Goal: Transaction & Acquisition: Purchase product/service

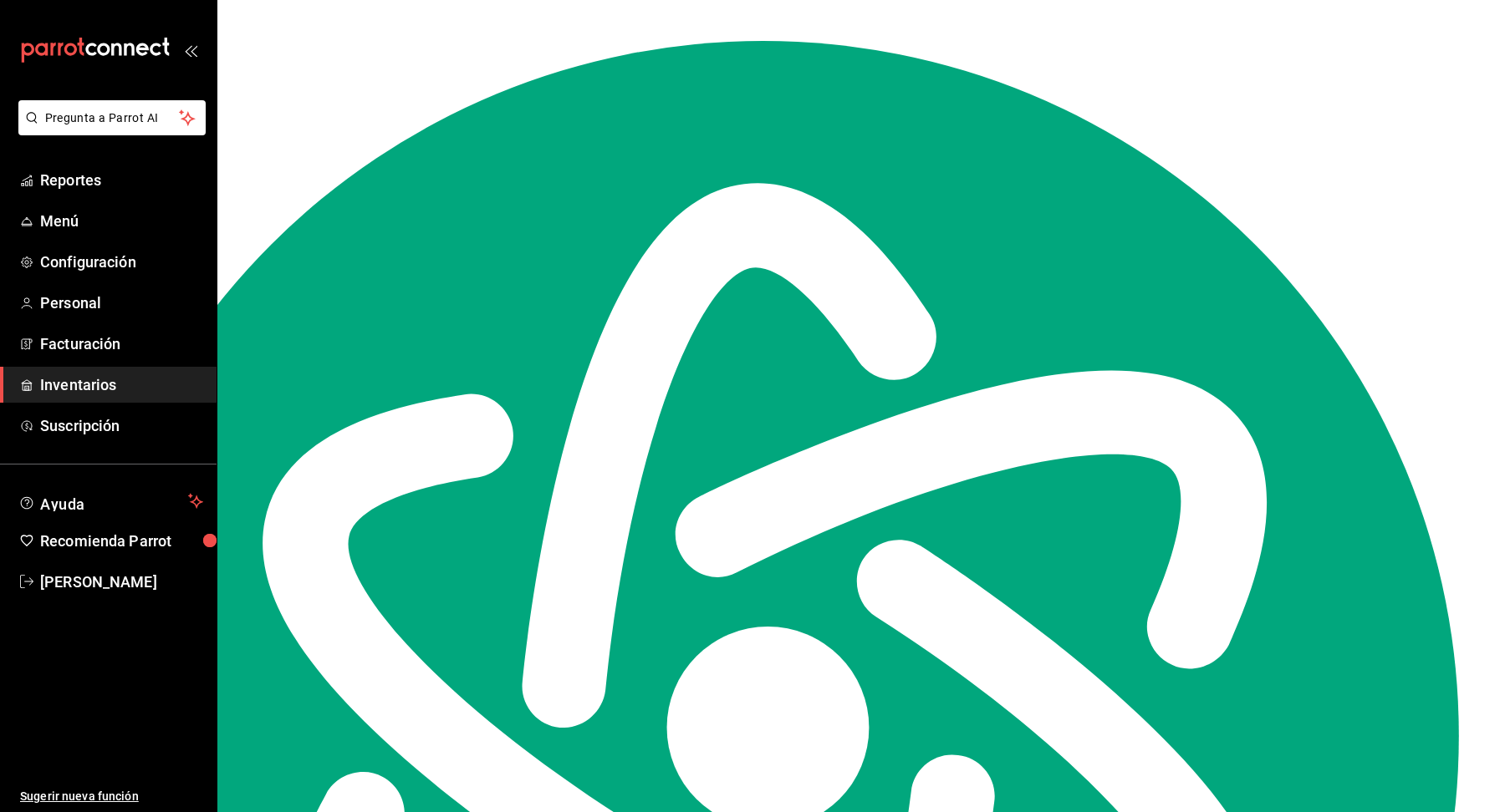
scroll to position [19393, 0]
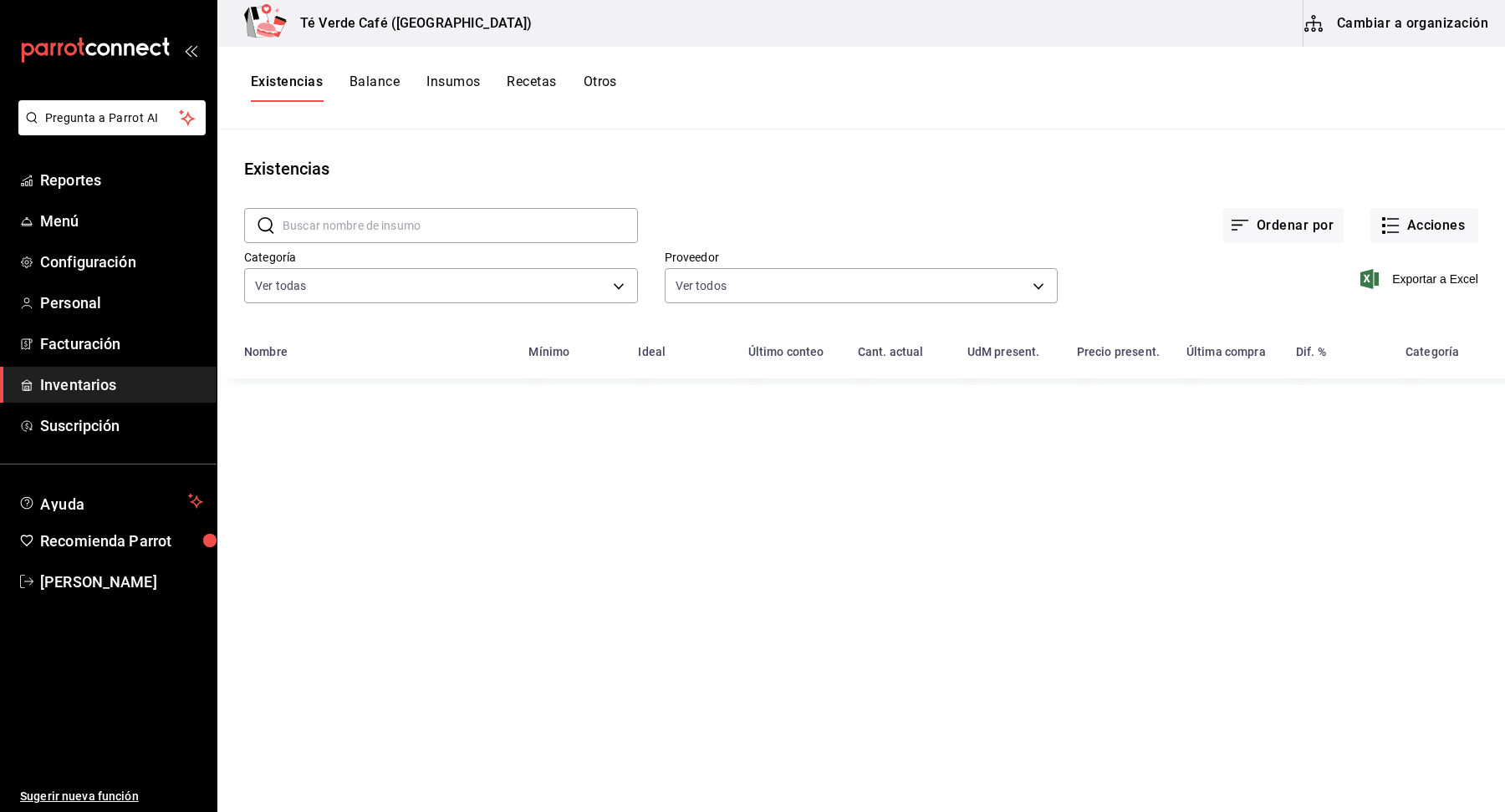
click at [393, 230] on input "text" at bounding box center [460, 226] width 356 height 34
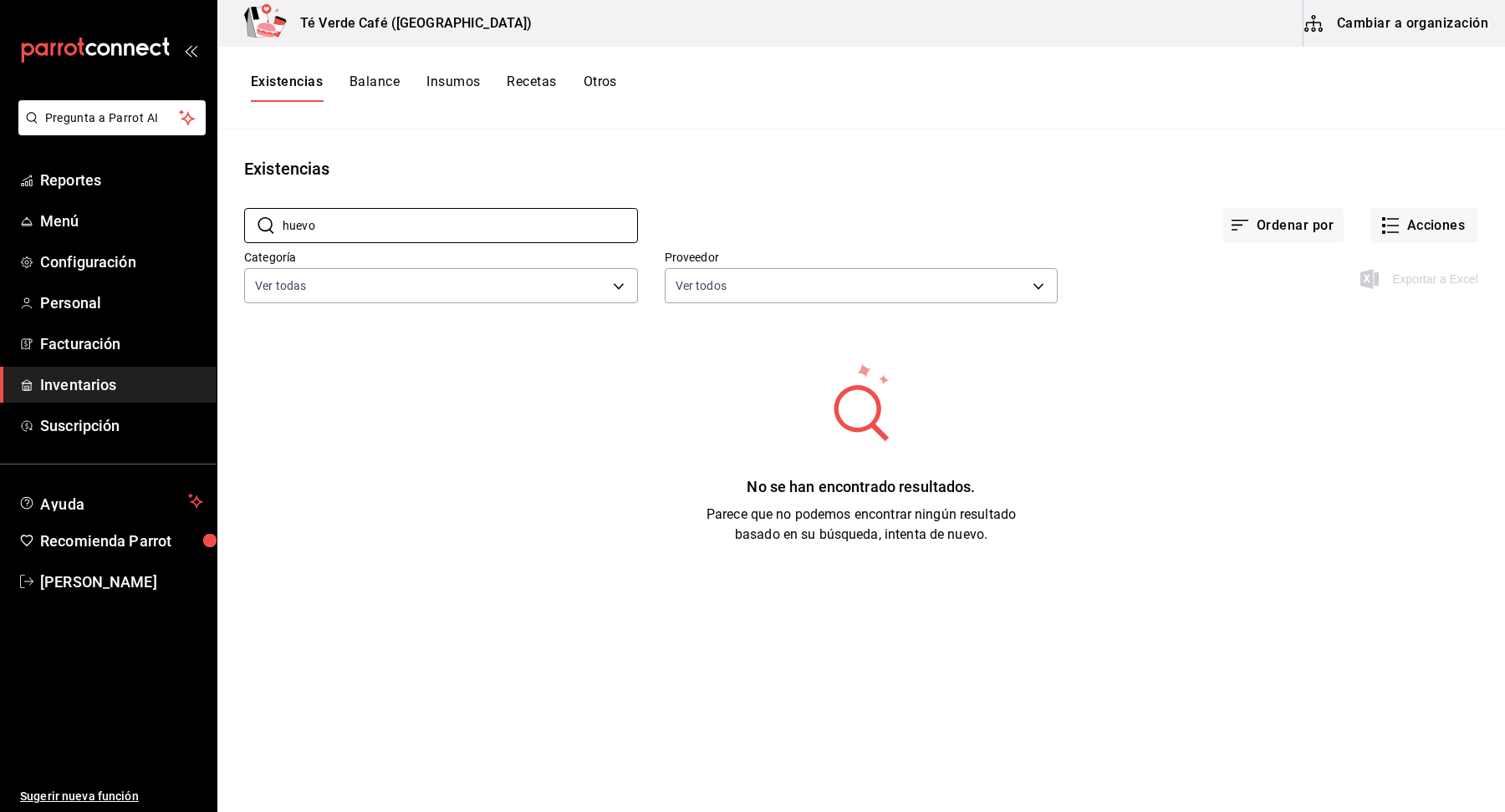
type input "huevo"
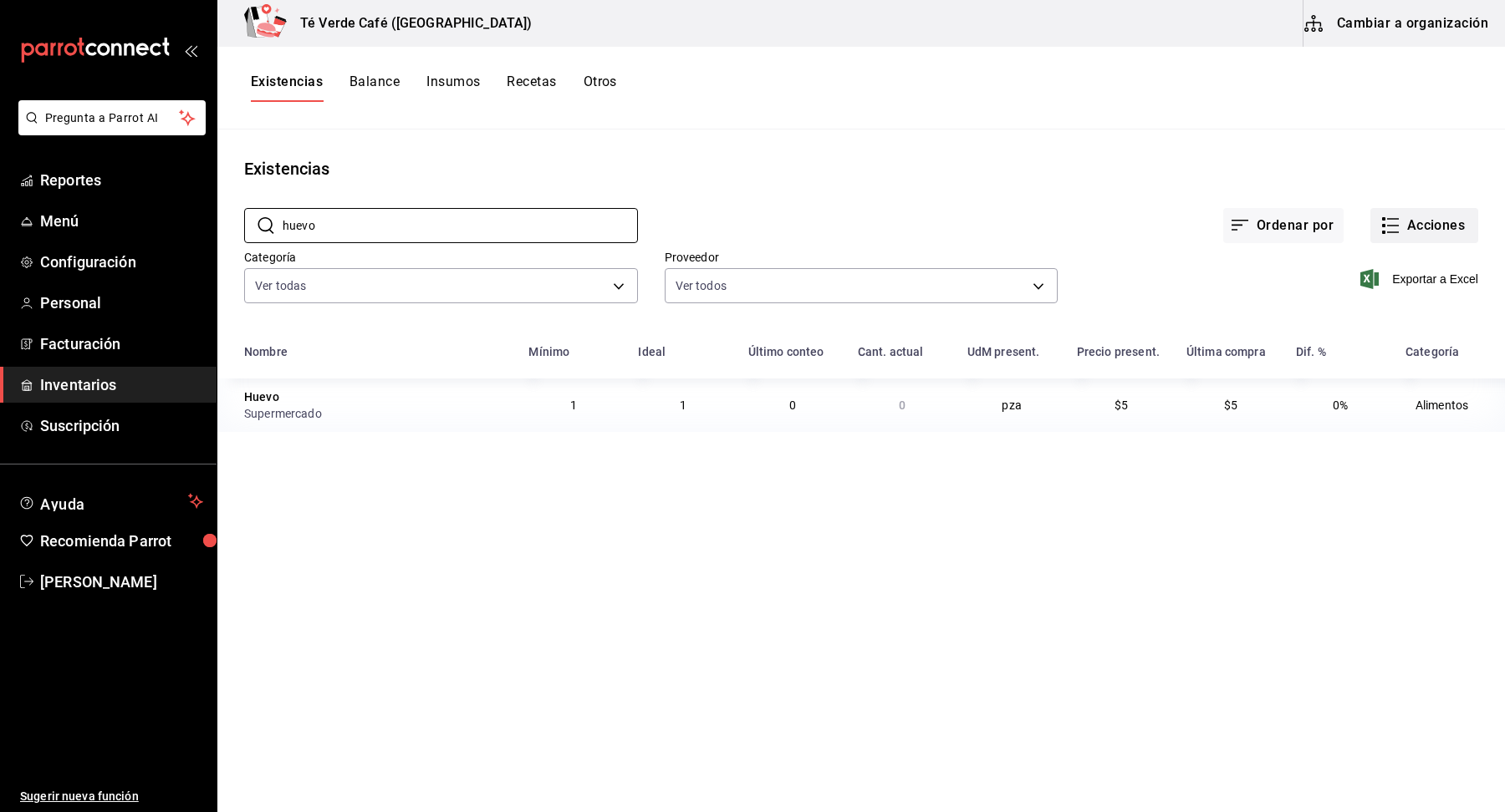
click at [1457, 228] on button "Acciones" at bounding box center [1424, 225] width 108 height 35
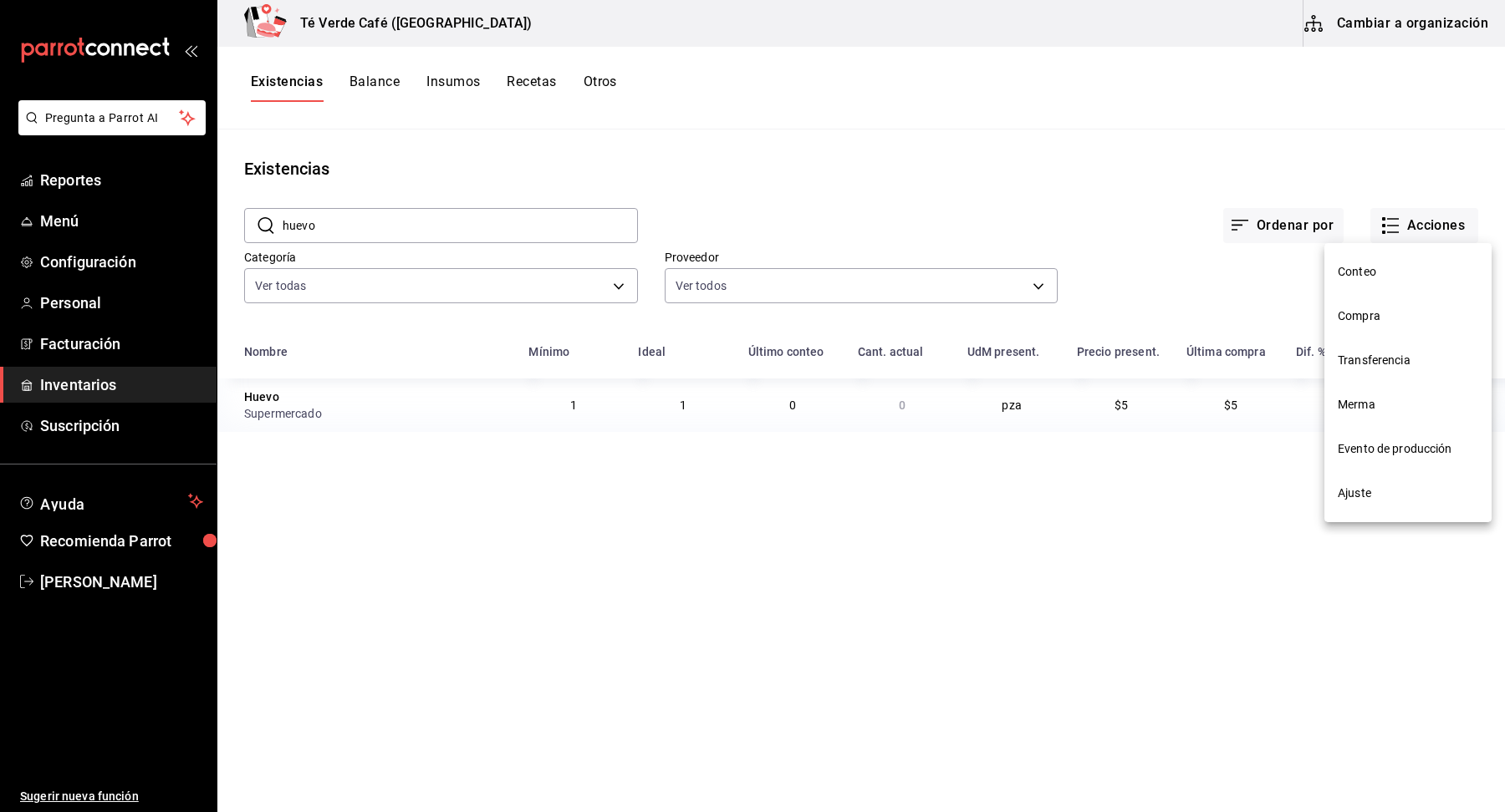
click at [1383, 320] on span "Compra" at bounding box center [1408, 316] width 141 height 18
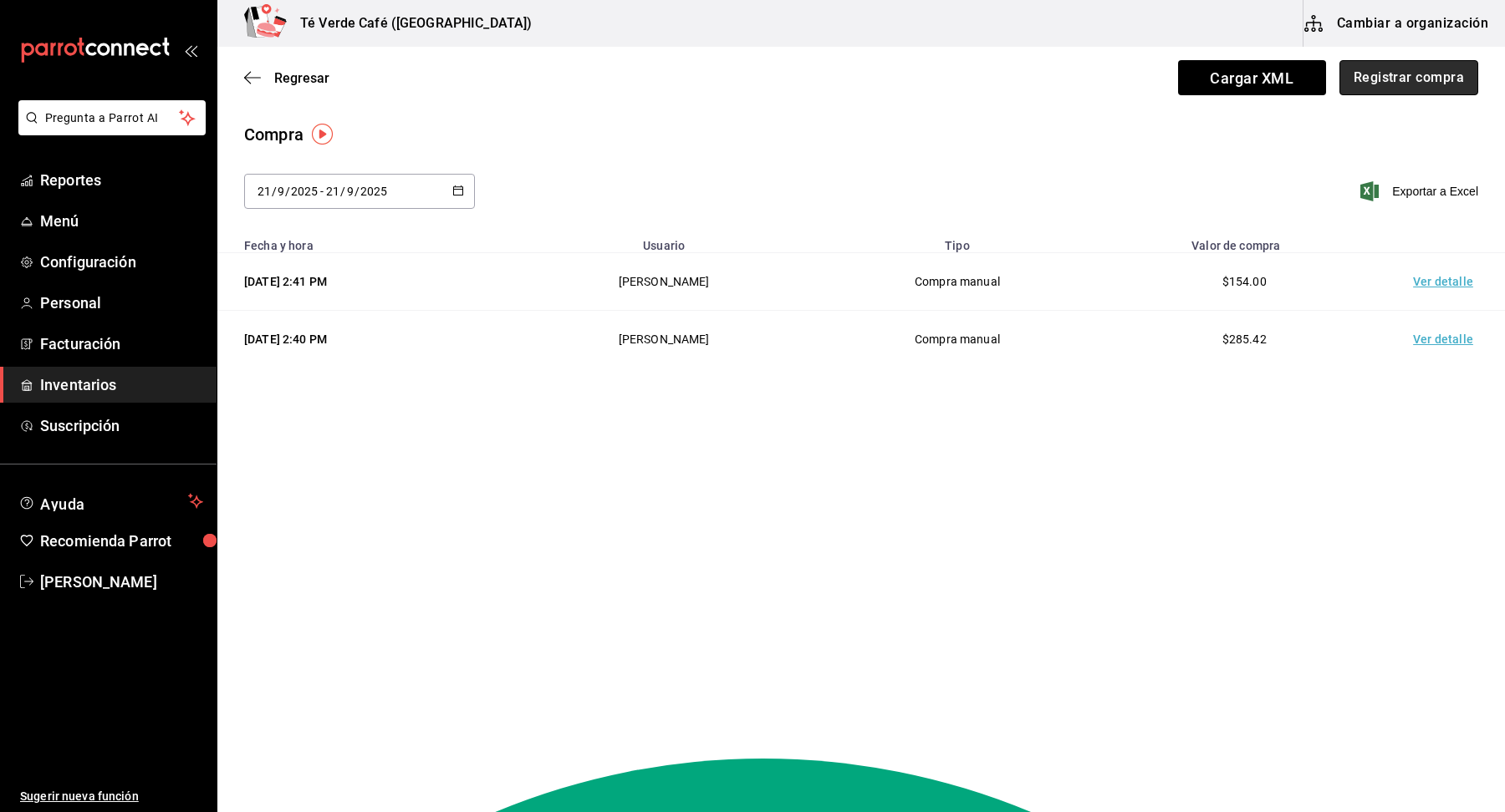
click at [1422, 87] on button "Registrar compra" at bounding box center [1409, 77] width 139 height 35
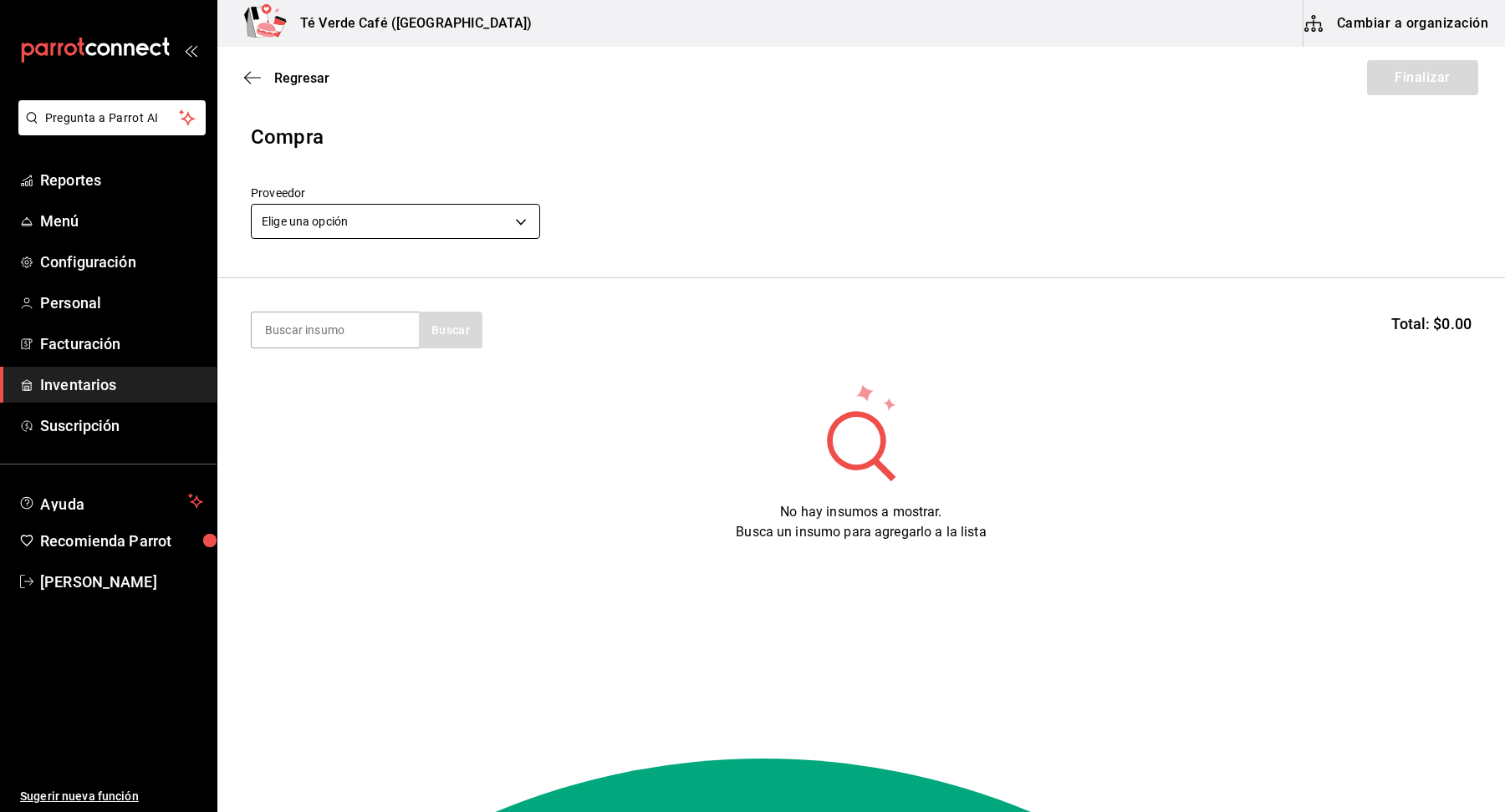
click at [483, 225] on body "Pregunta a Parrot AI Reportes Menú Configuración Personal Facturación Inventari…" at bounding box center [752, 358] width 1505 height 718
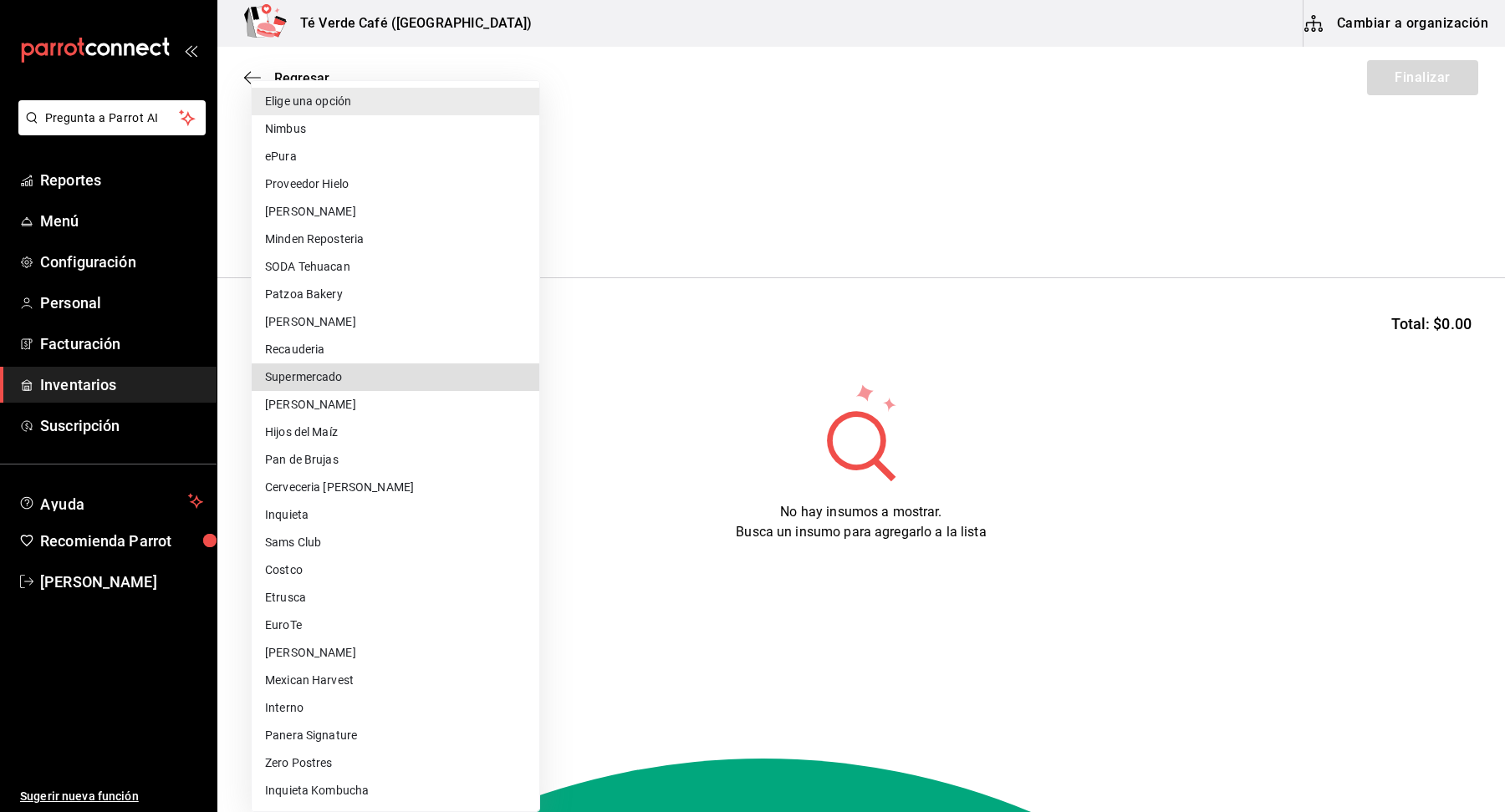
type input "f847c5aa-0c05-4265-ab73-55c985cb26b1"
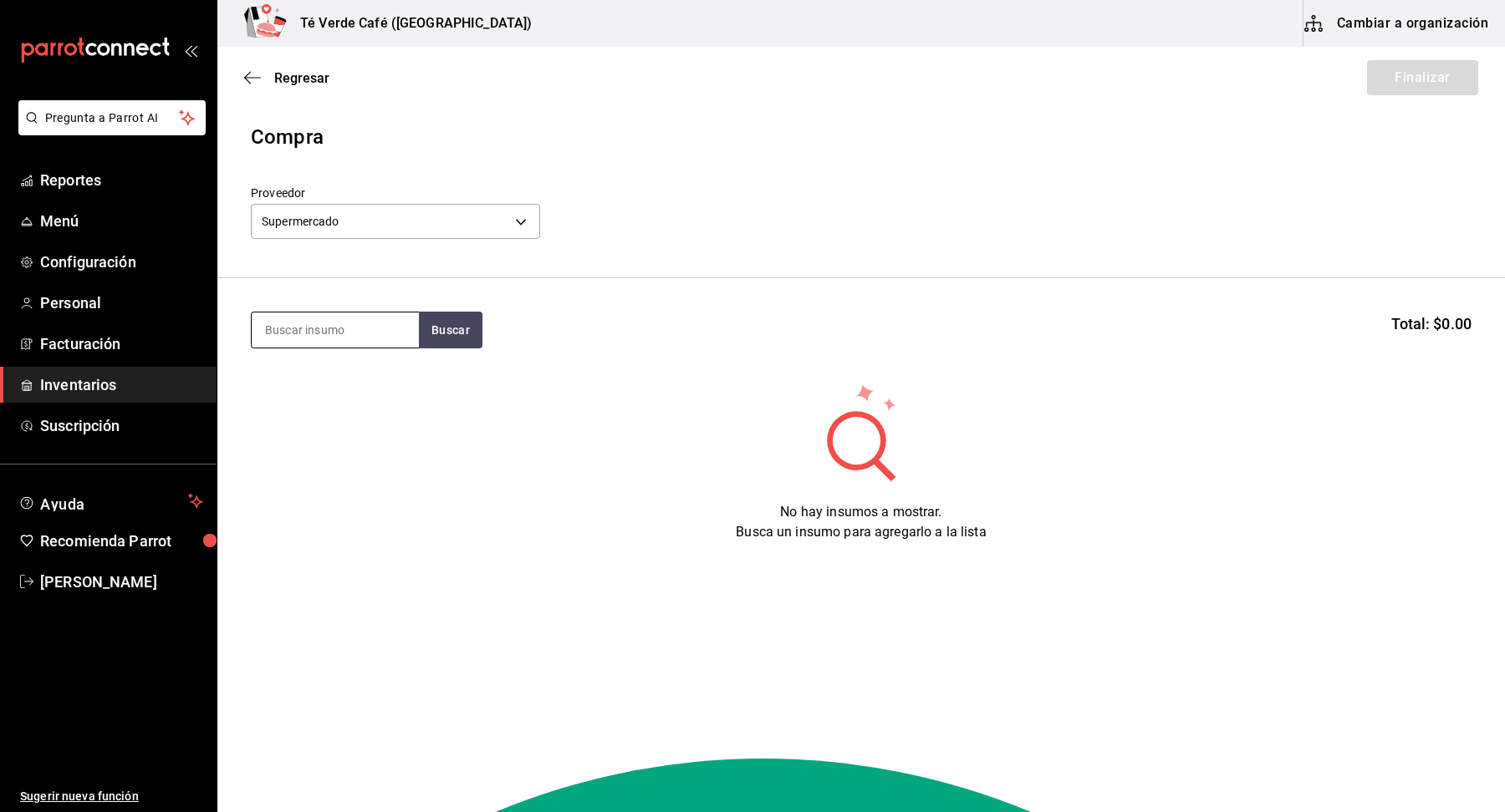
click at [301, 339] on input at bounding box center [335, 330] width 167 height 35
type input "huevo"
click at [331, 390] on div "Pieza - Supermercado" at bounding box center [322, 397] width 115 height 18
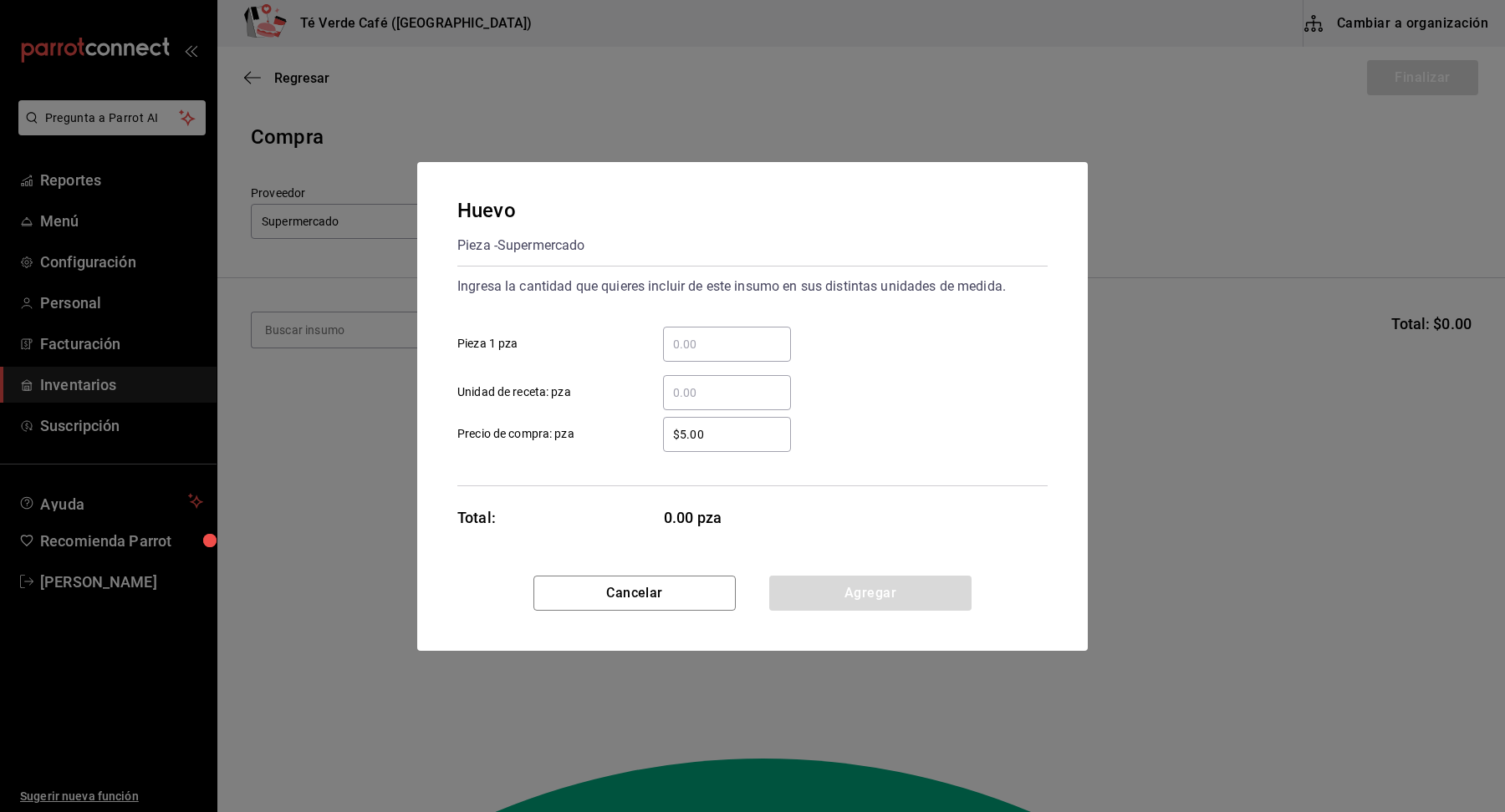
click at [762, 341] on input "​ Pieza 1 pza" at bounding box center [726, 344] width 128 height 20
type input "18"
click at [1043, 389] on div "​ Unidad de receta: pza" at bounding box center [745, 385] width 603 height 49
click at [907, 607] on button "Agregar" at bounding box center [870, 592] width 202 height 35
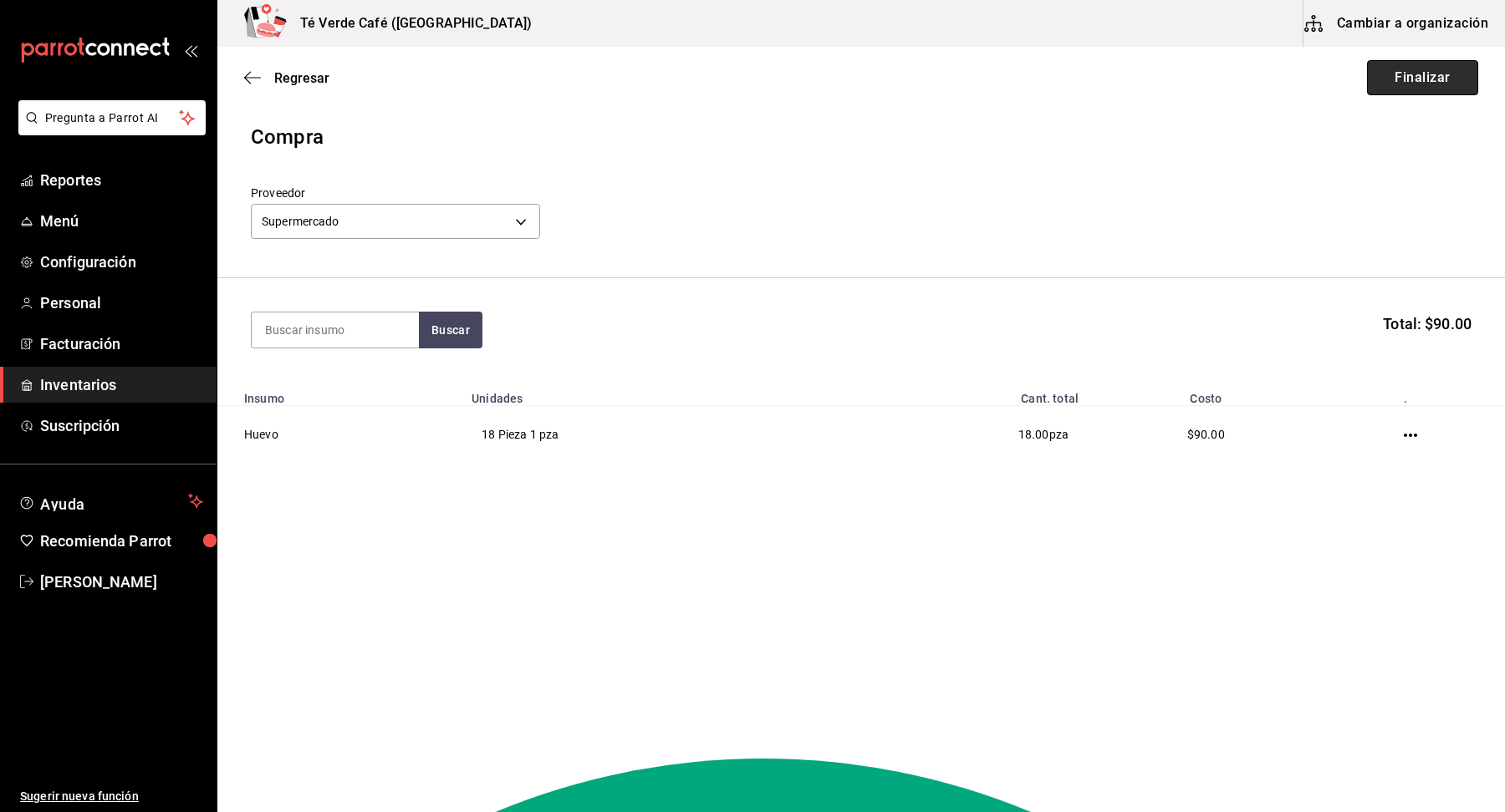
click at [1437, 81] on button "Finalizar" at bounding box center [1423, 77] width 111 height 35
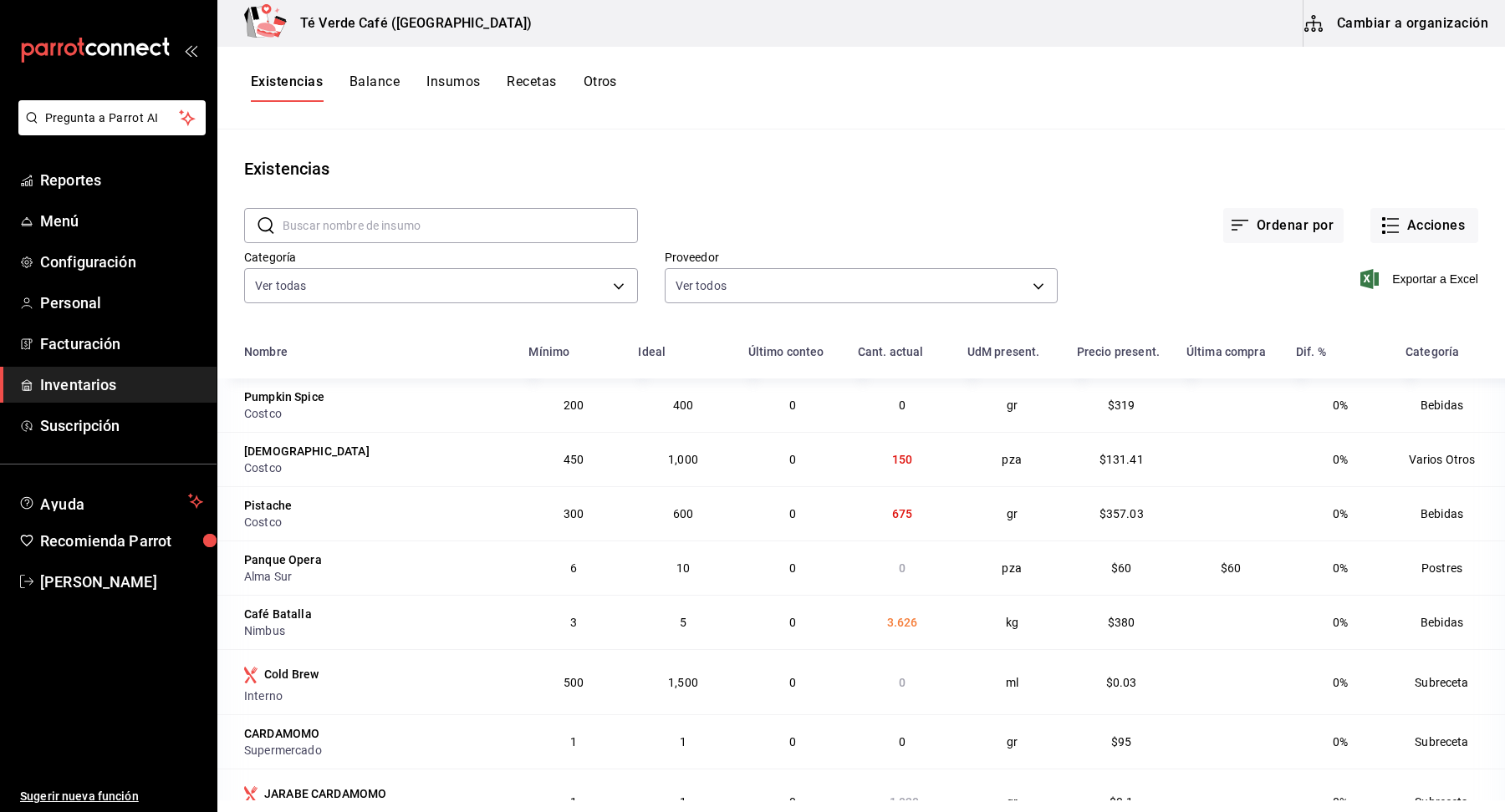
click at [373, 225] on input "text" at bounding box center [460, 226] width 356 height 34
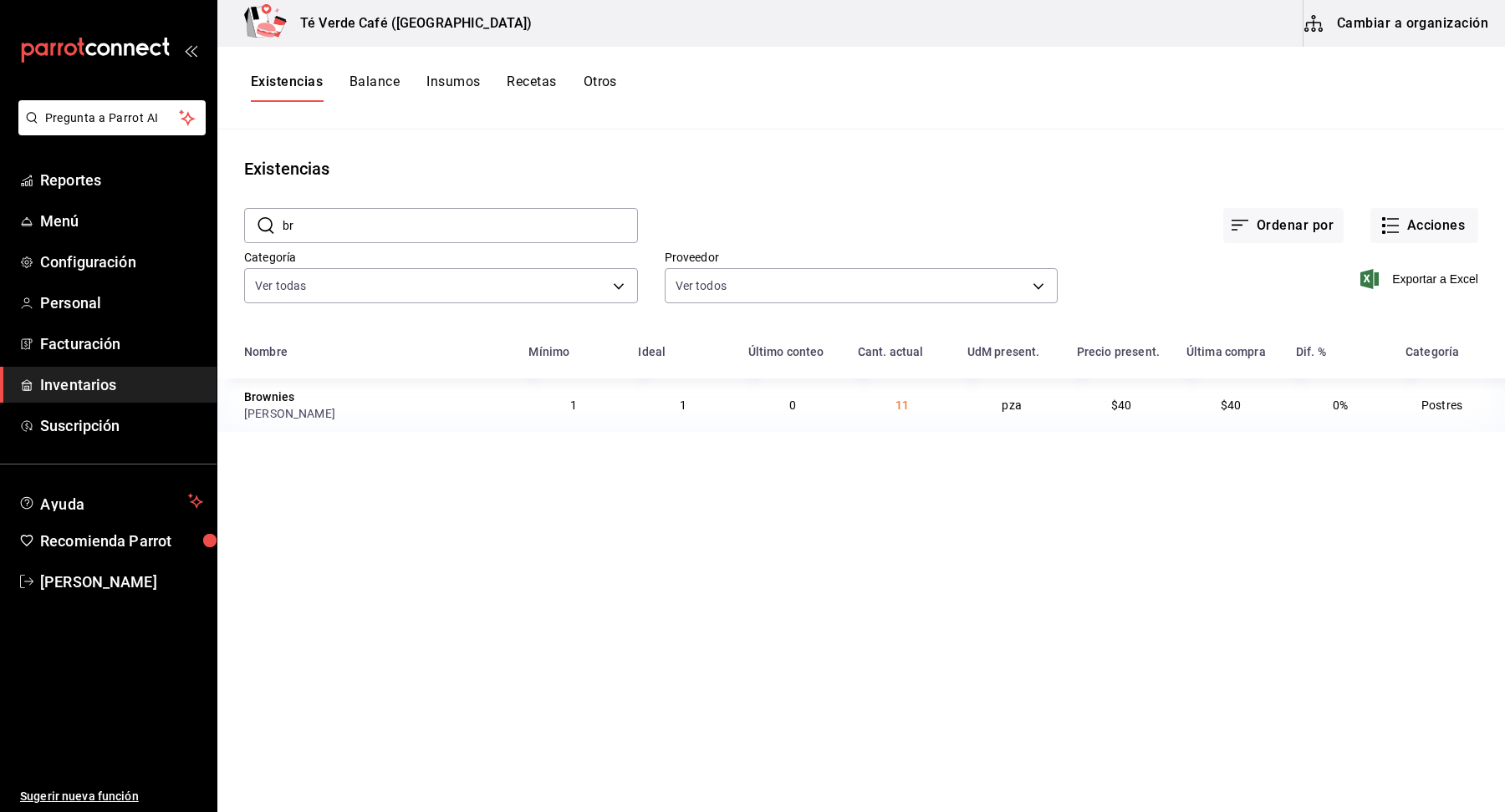
type input "b"
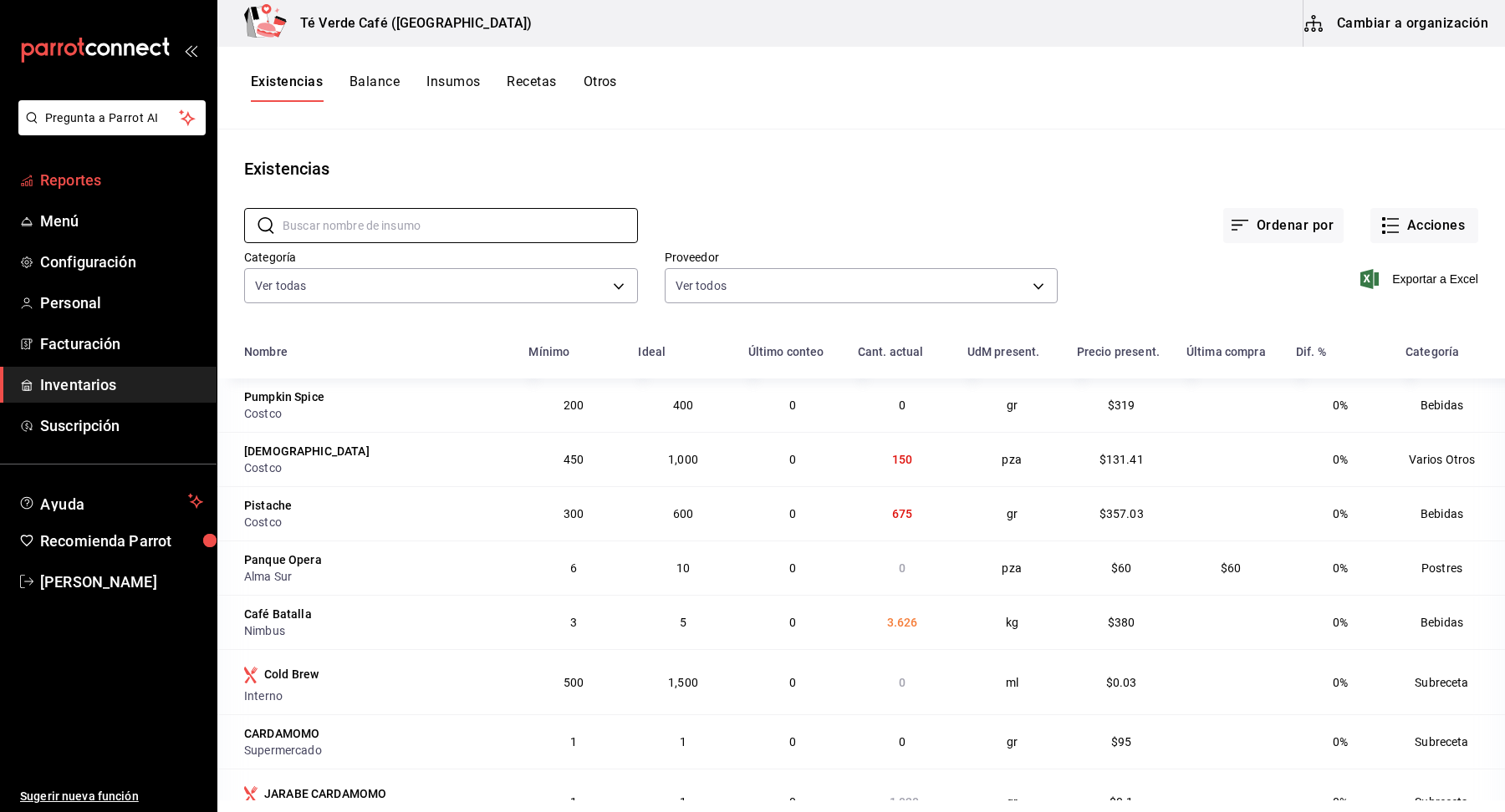
click at [51, 179] on span "Reportes" at bounding box center [121, 179] width 163 height 23
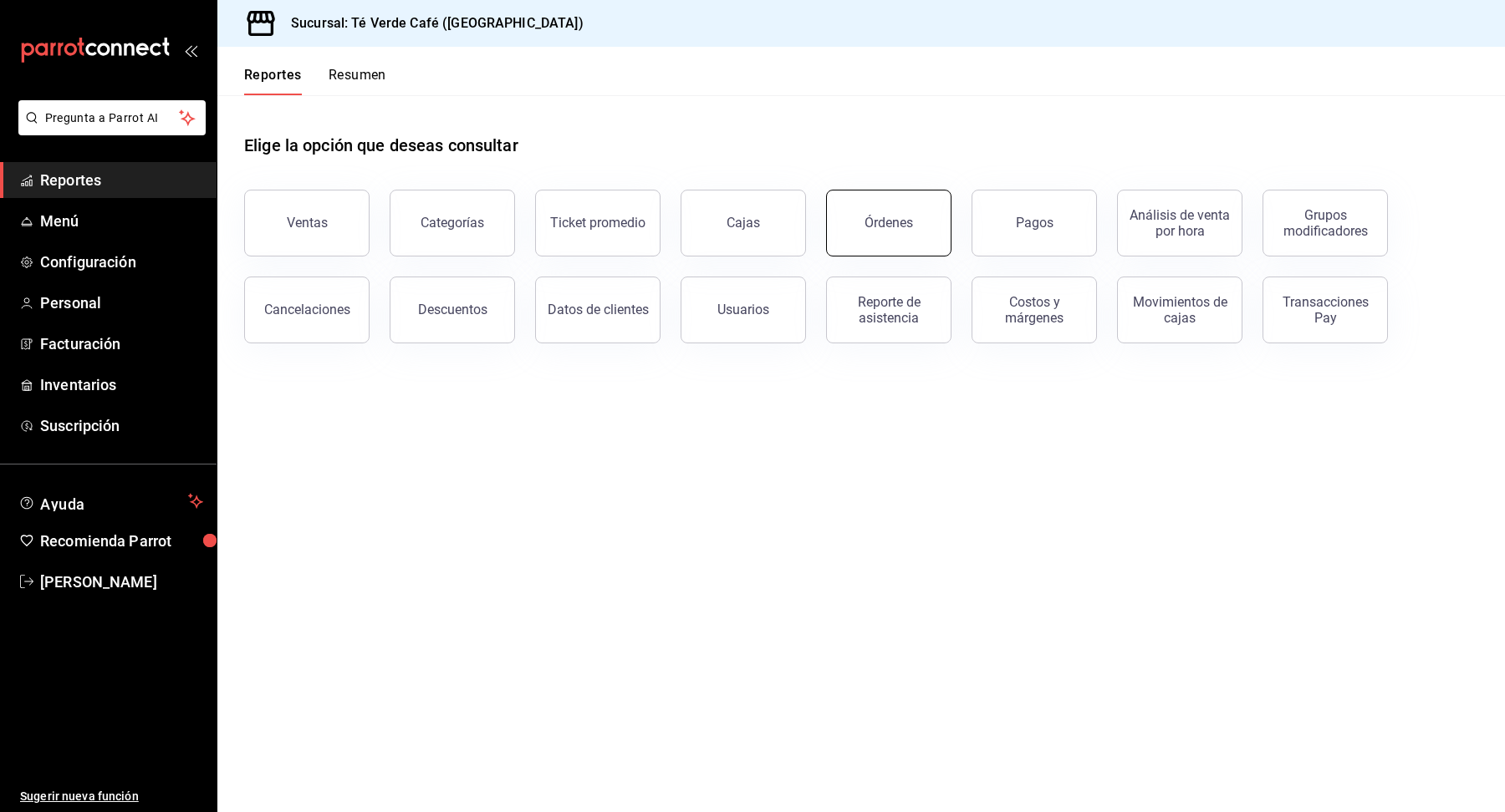
click at [862, 224] on button "Órdenes" at bounding box center [889, 223] width 126 height 66
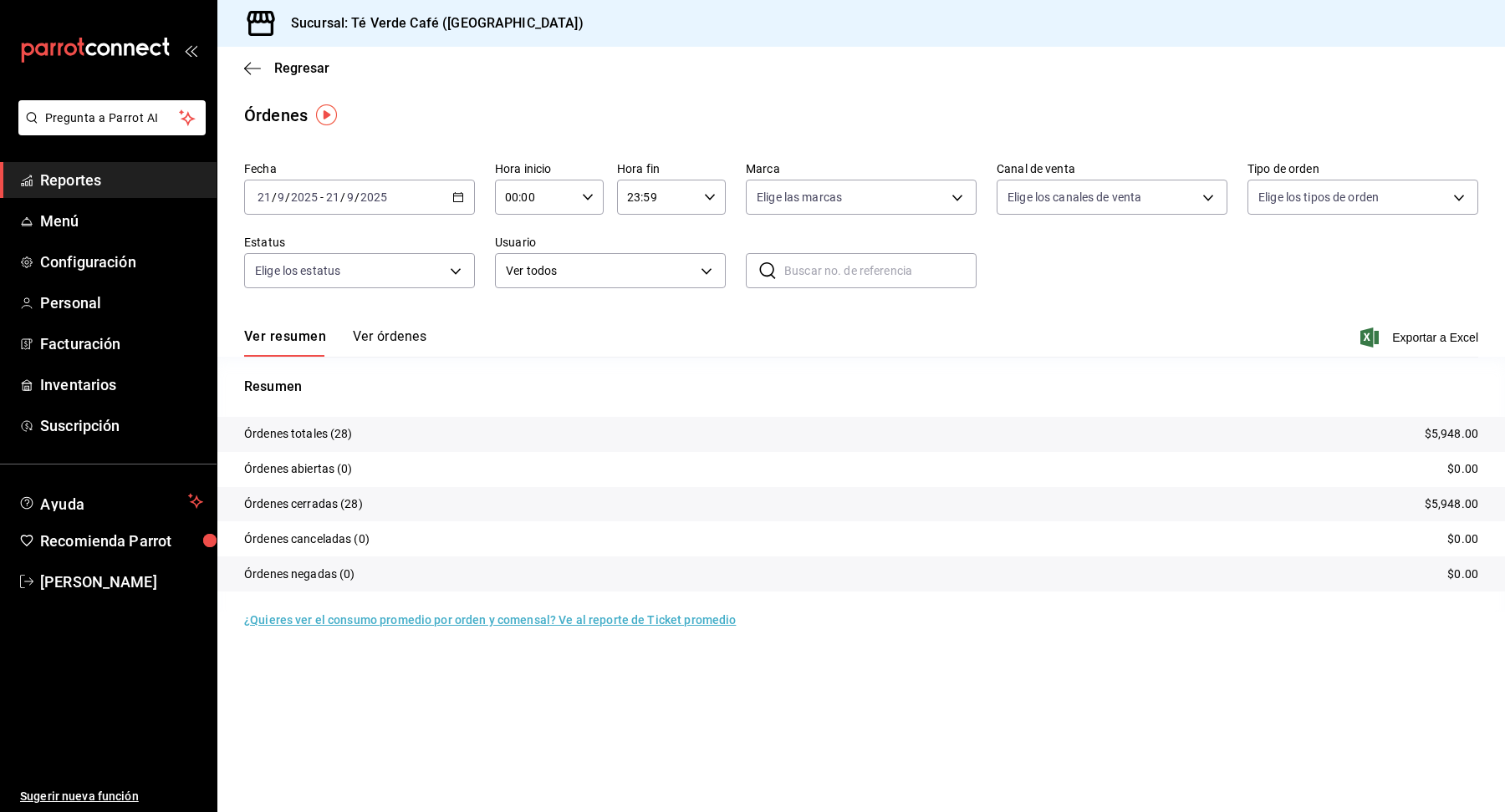
click at [400, 334] on button "Ver órdenes" at bounding box center [389, 343] width 73 height 29
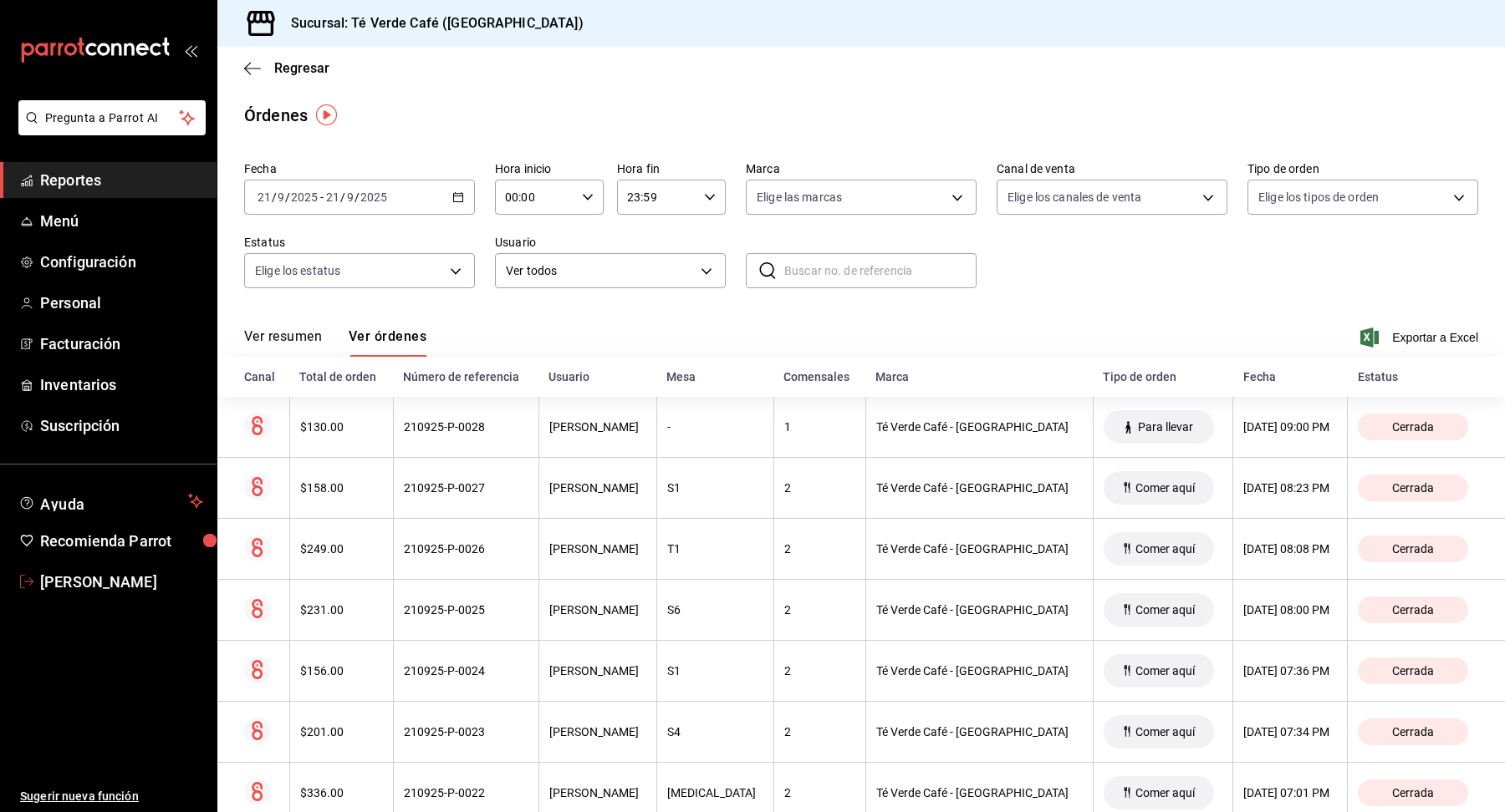
click at [110, 585] on span "[PERSON_NAME]" at bounding box center [121, 581] width 163 height 23
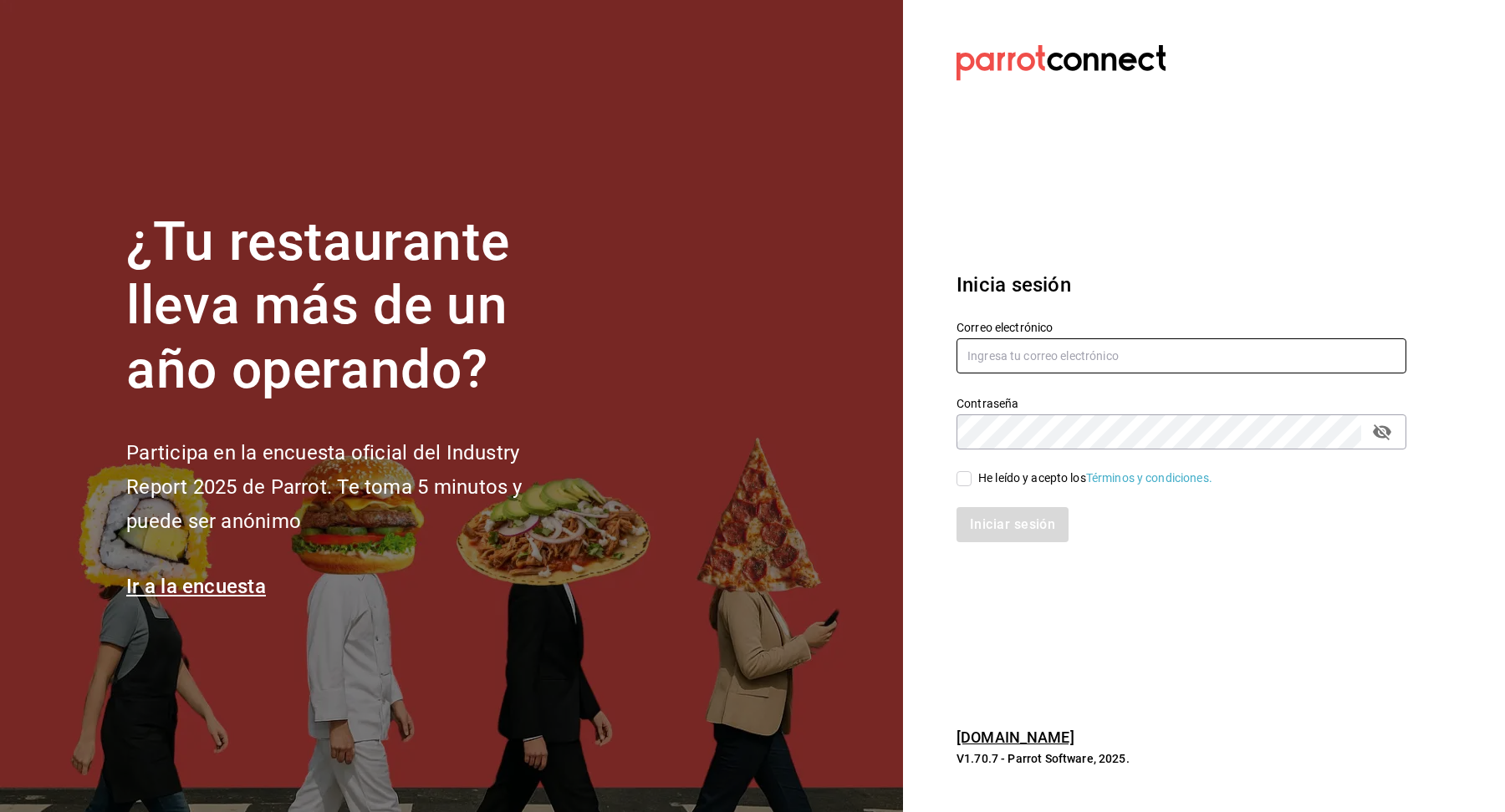
type input "[EMAIL_ADDRESS][DOMAIN_NAME]"
click at [965, 478] on input "He leído y acepto los Términos y condiciones." at bounding box center [963, 478] width 15 height 15
checkbox input "true"
click at [993, 529] on button "Iniciar sesión" at bounding box center [1013, 524] width 114 height 35
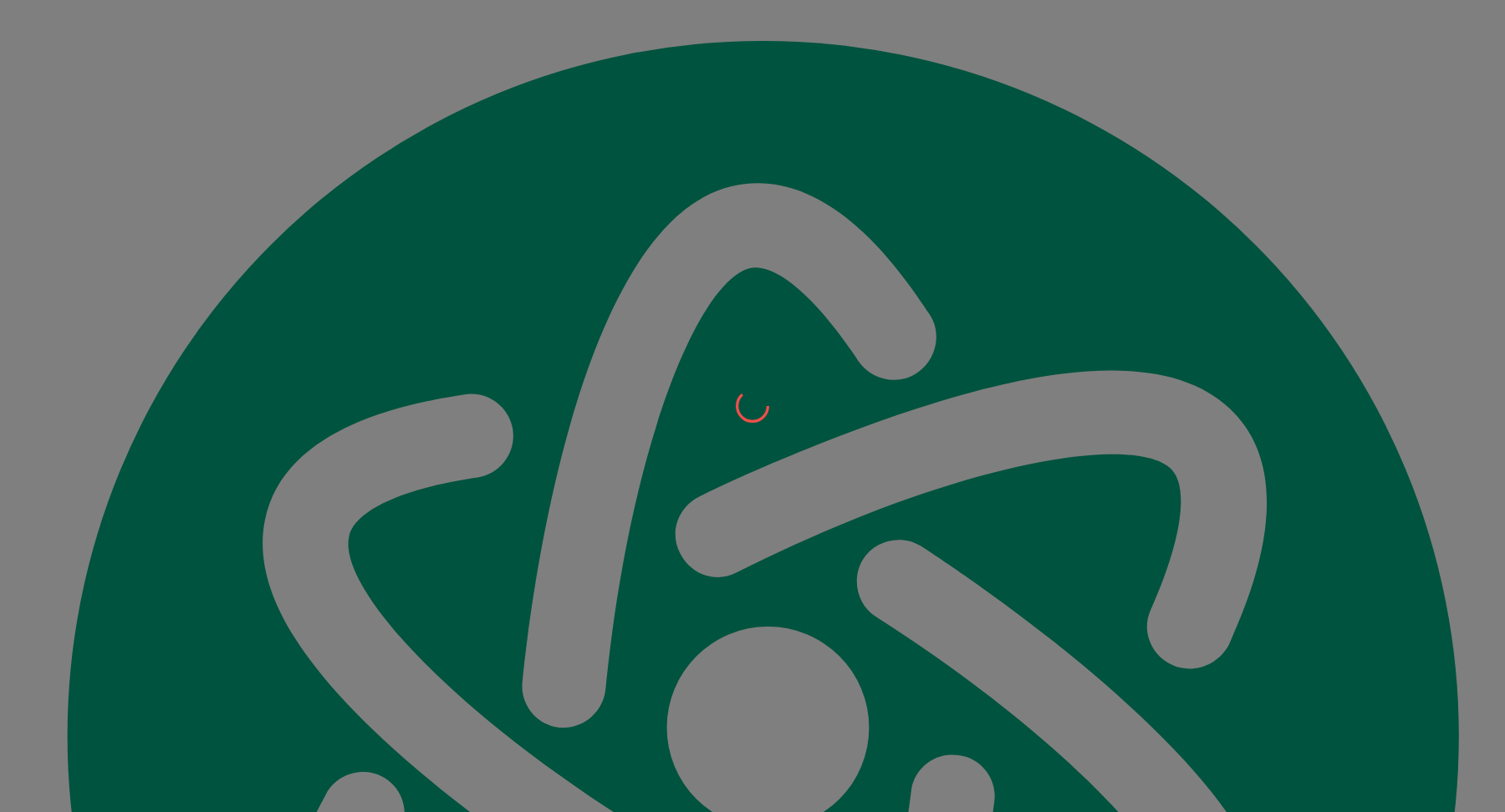
scroll to position [19393, 0]
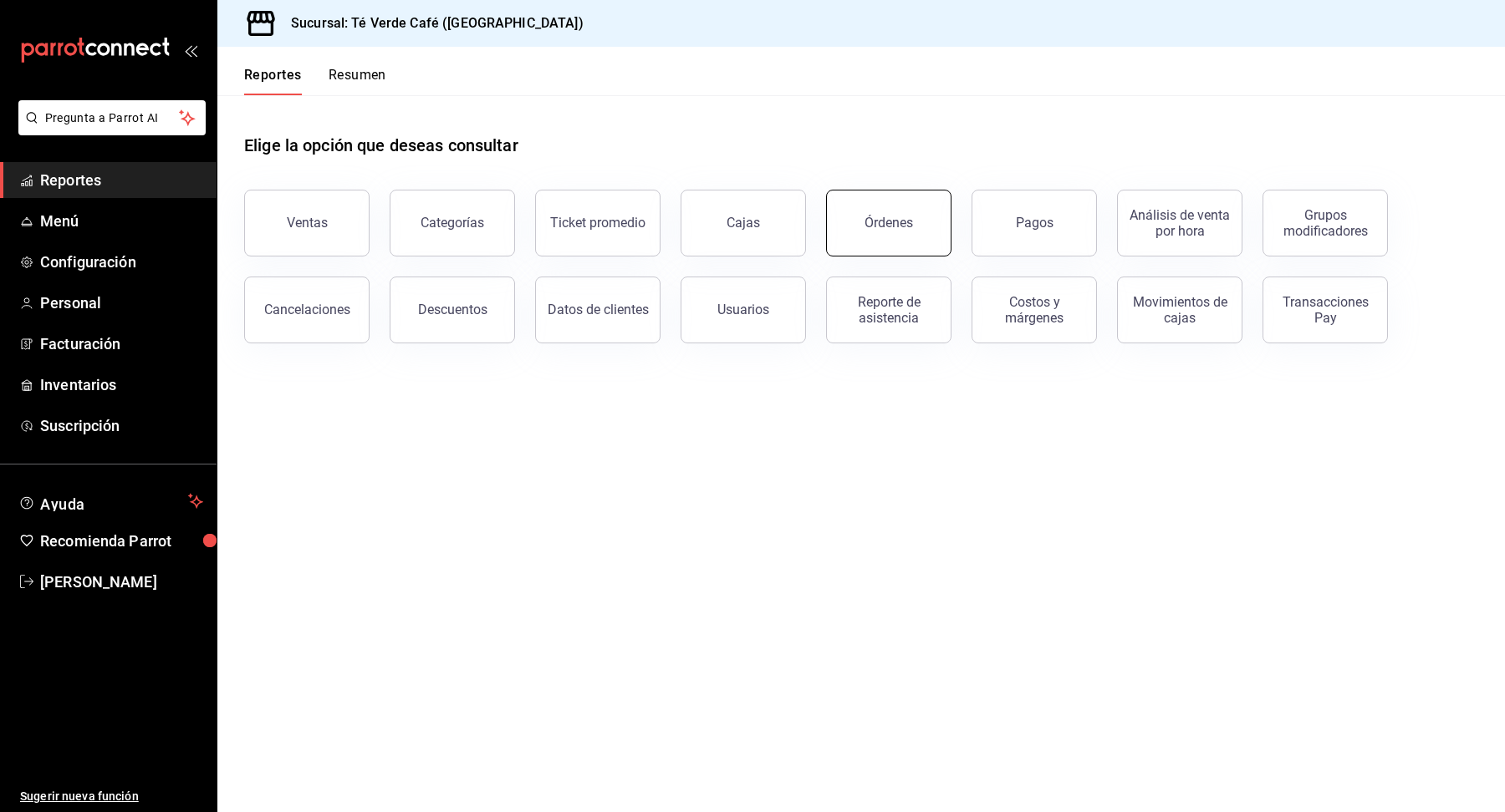
click at [928, 246] on button "Órdenes" at bounding box center [889, 223] width 126 height 66
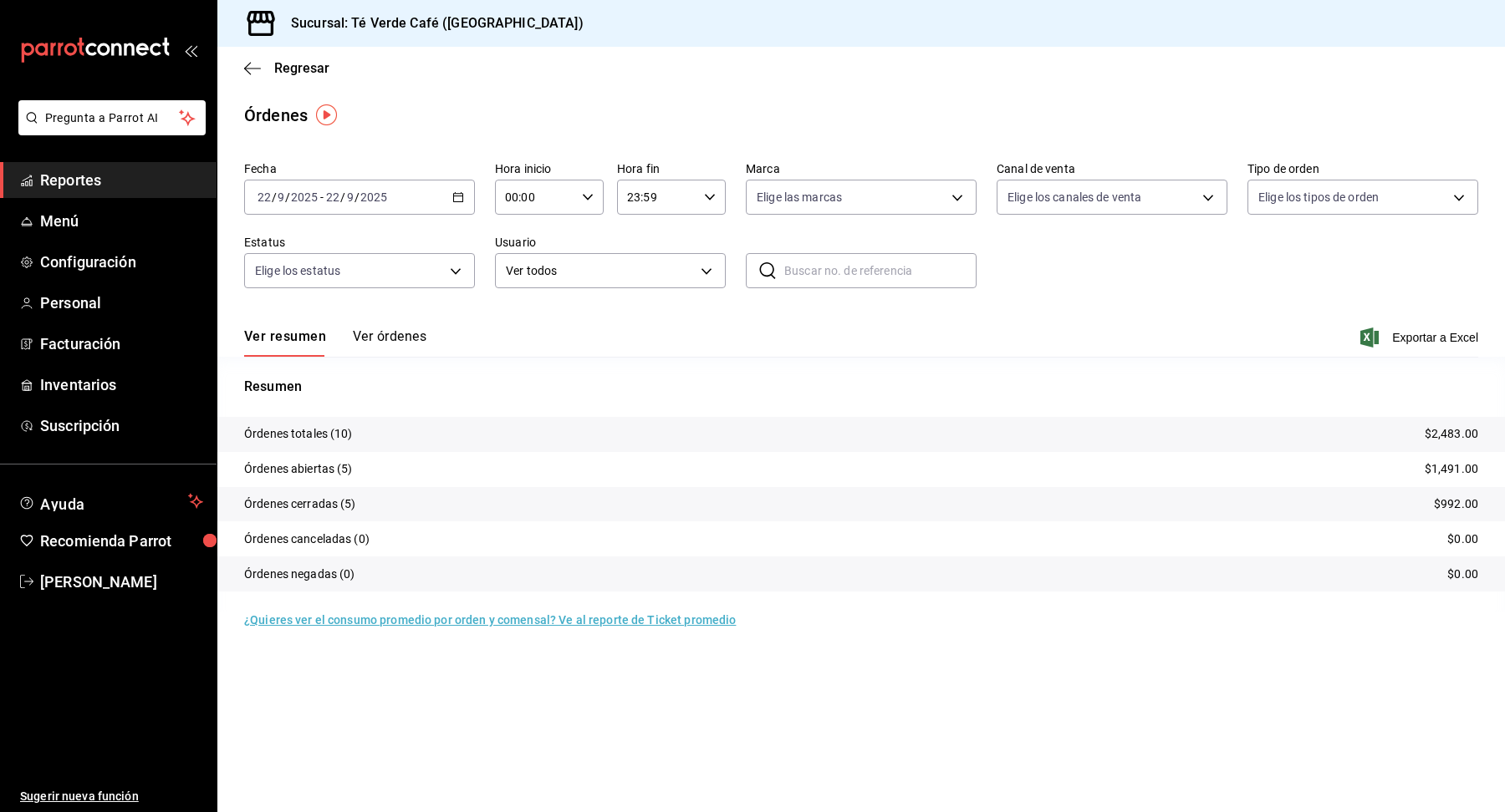
click at [409, 336] on button "Ver órdenes" at bounding box center [389, 343] width 73 height 29
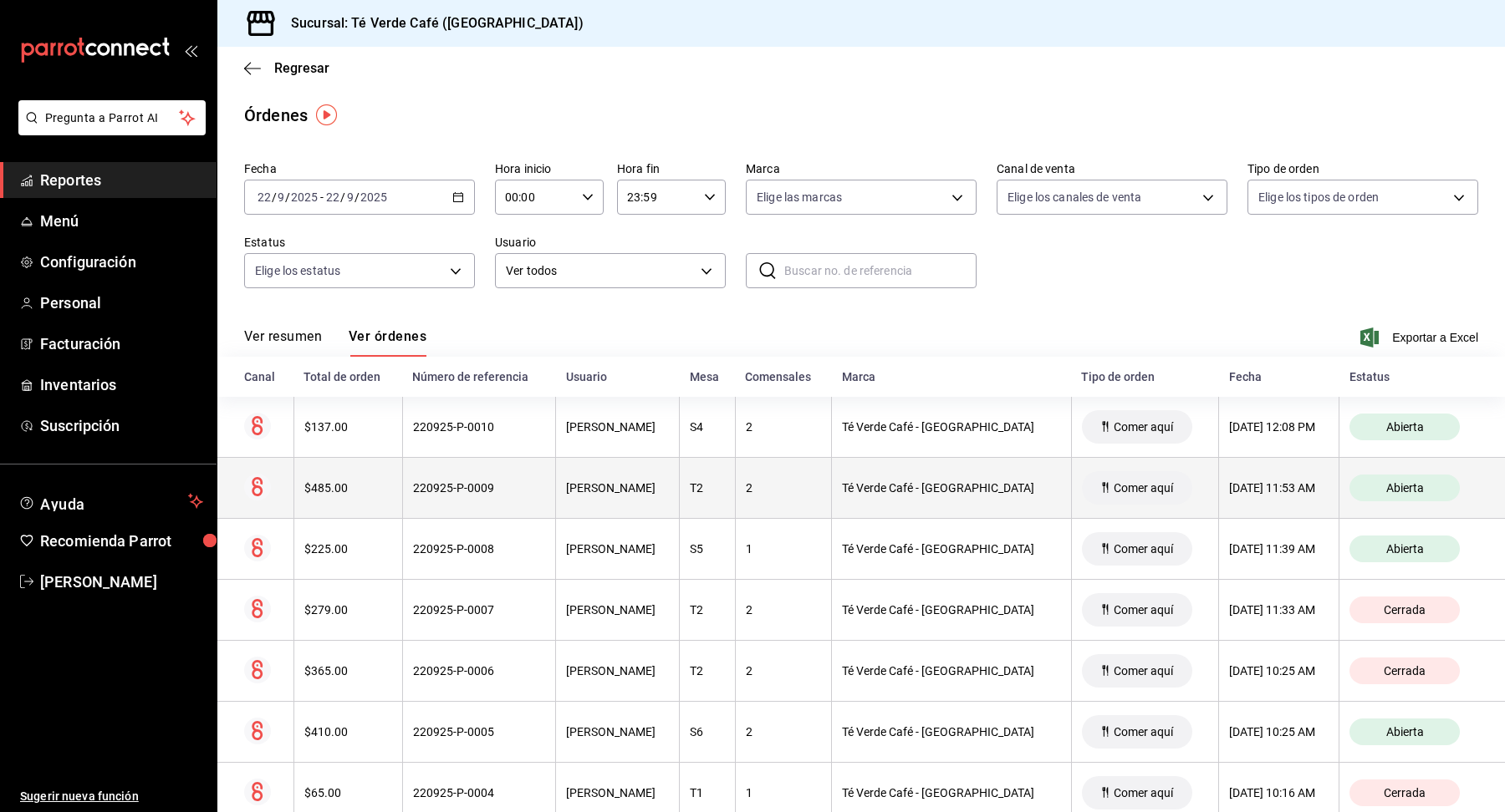
click at [332, 505] on th "$485.00" at bounding box center [348, 488] width 109 height 61
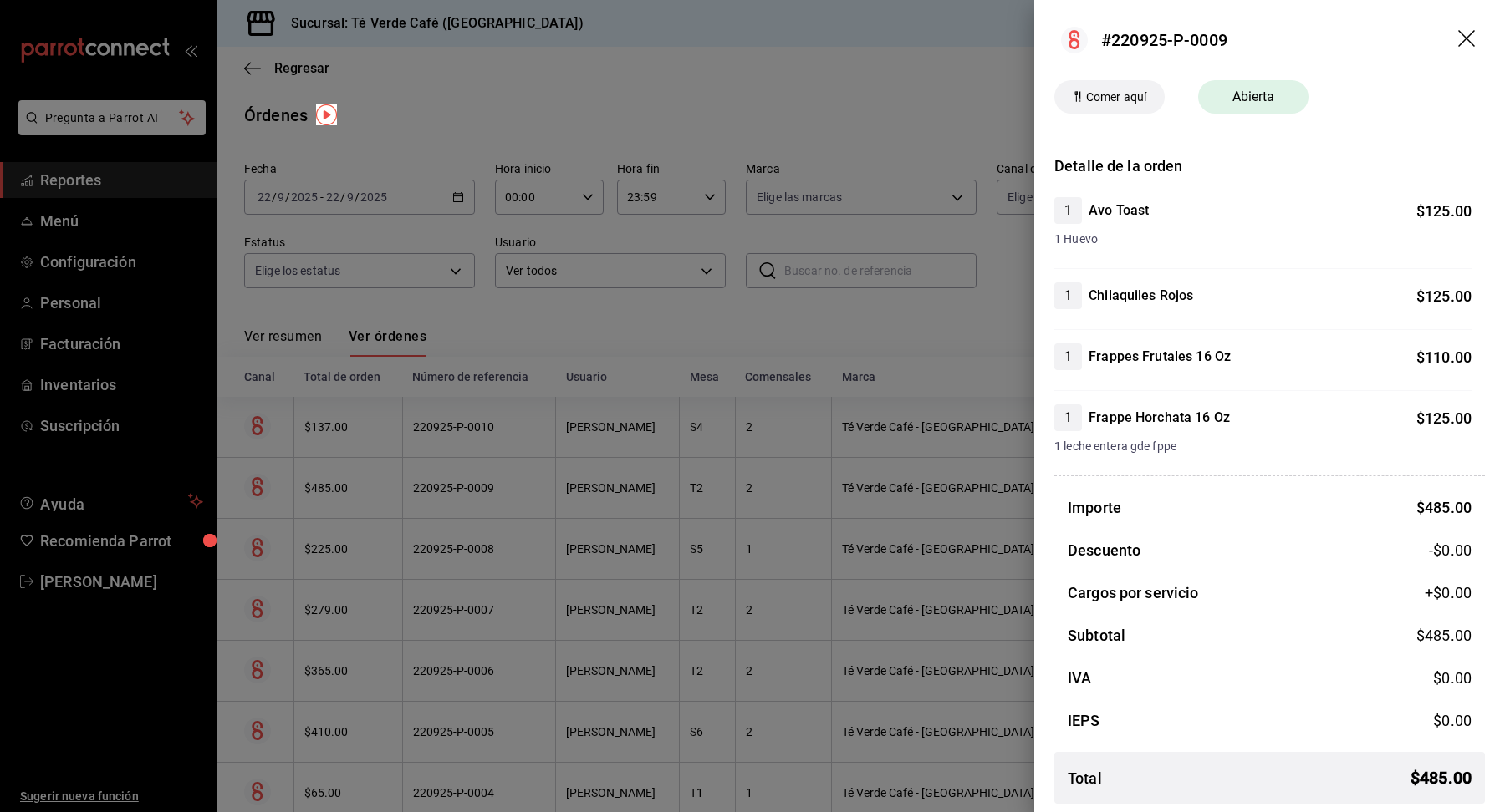
click at [331, 530] on div at bounding box center [752, 406] width 1505 height 812
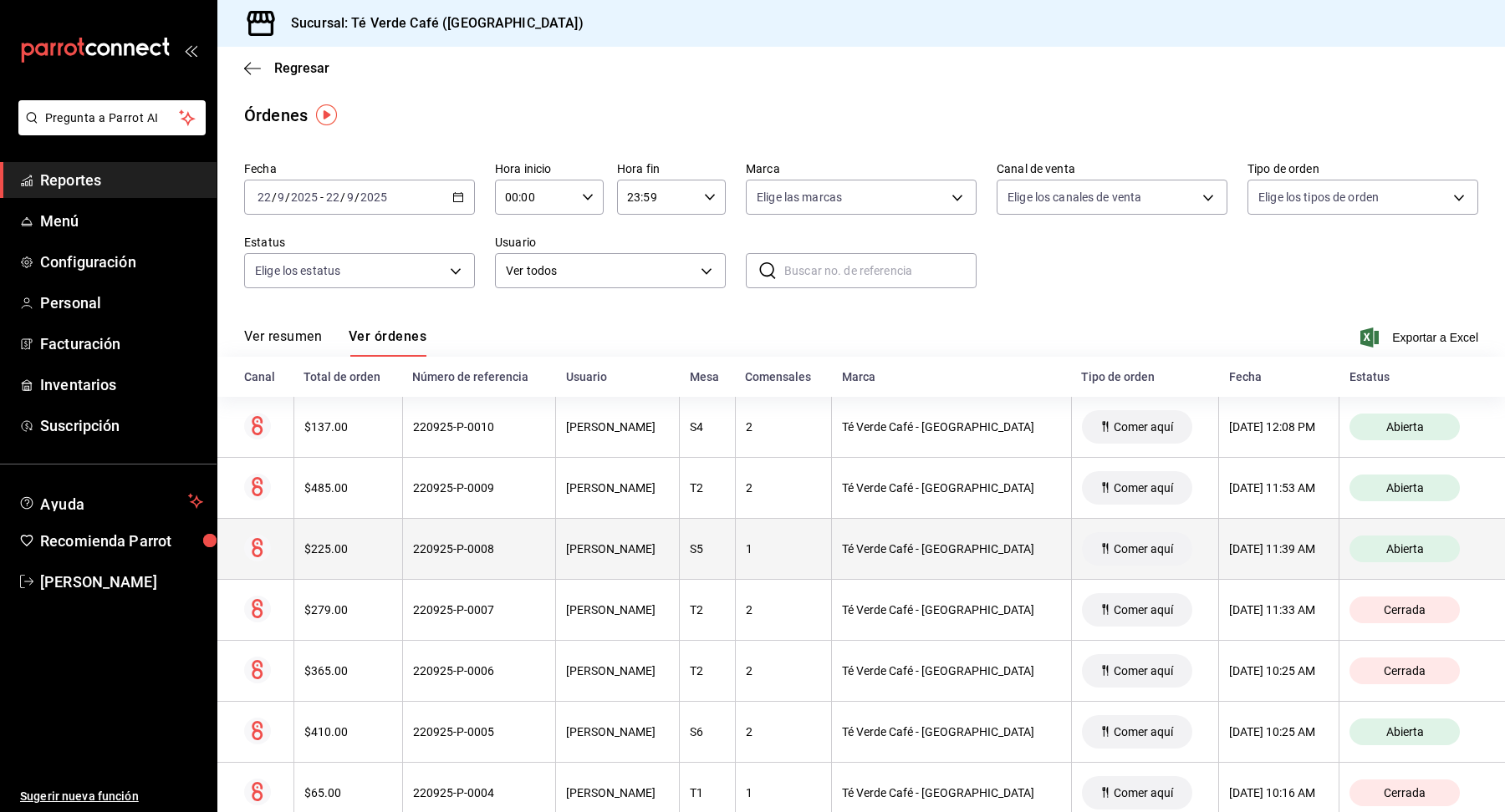
click at [332, 552] on div "$225.00" at bounding box center [348, 549] width 88 height 13
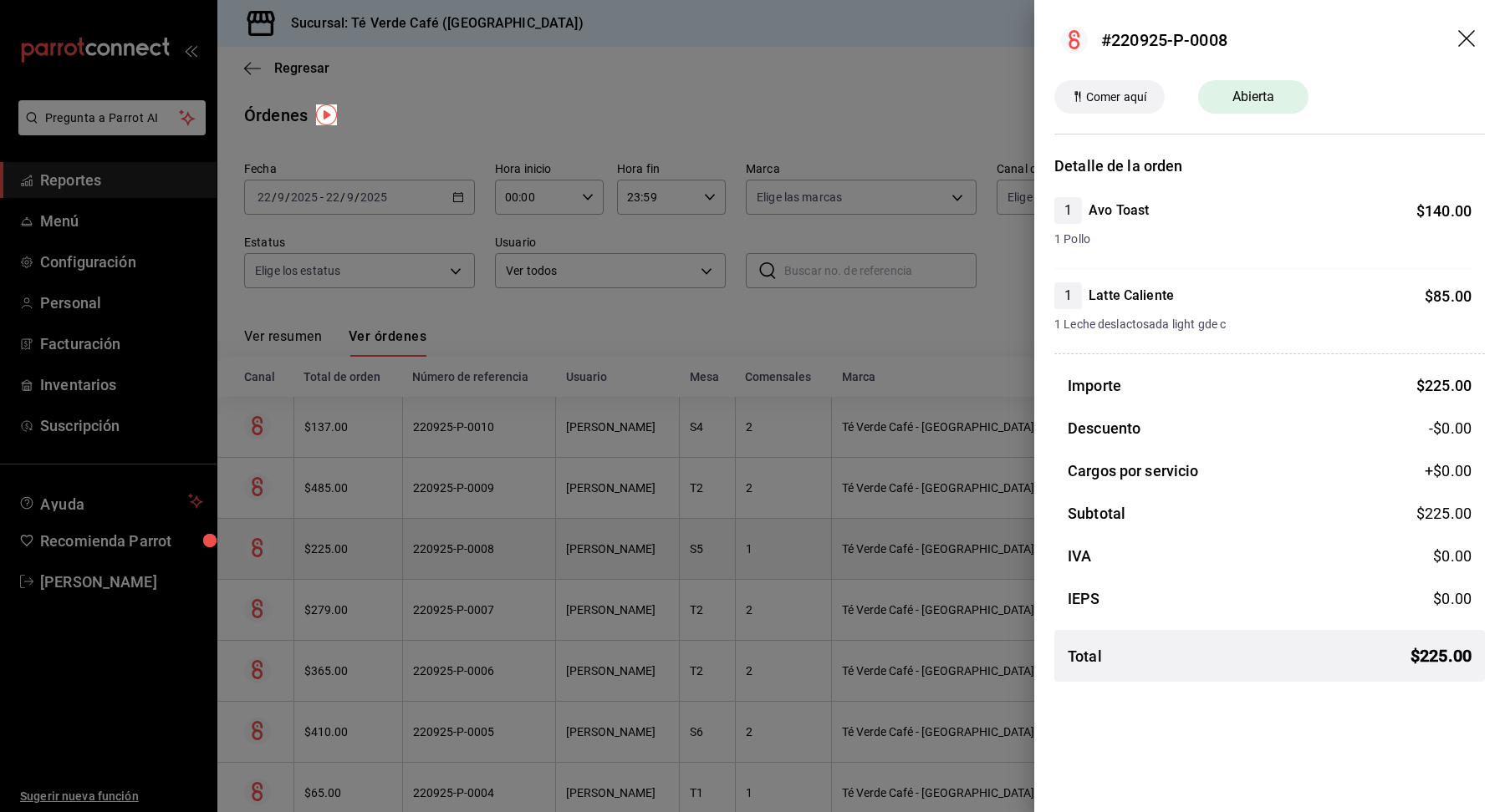
click at [332, 552] on div at bounding box center [752, 406] width 1505 height 812
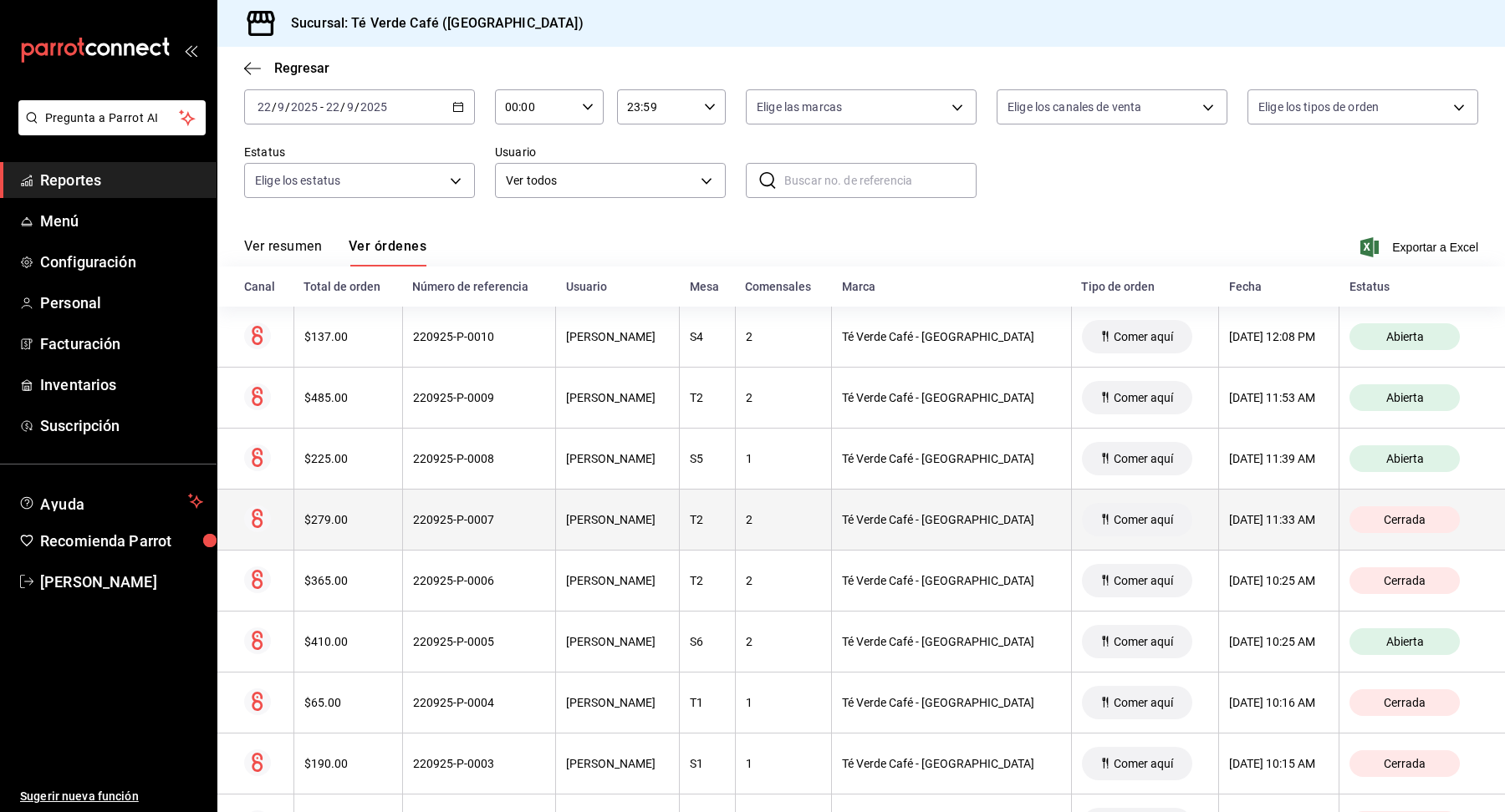
scroll to position [105, 0]
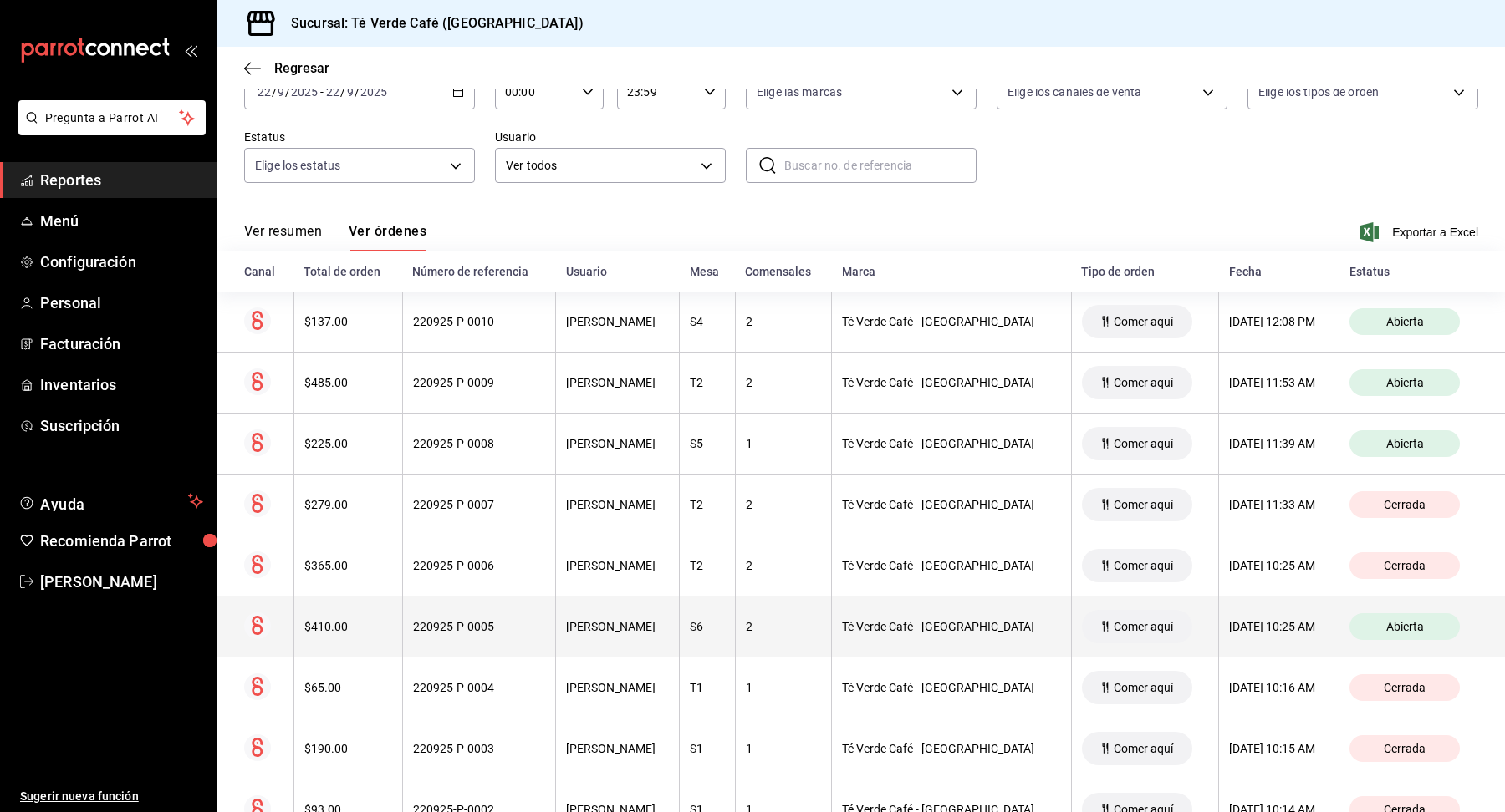
click at [324, 634] on th "$410.00" at bounding box center [348, 627] width 109 height 61
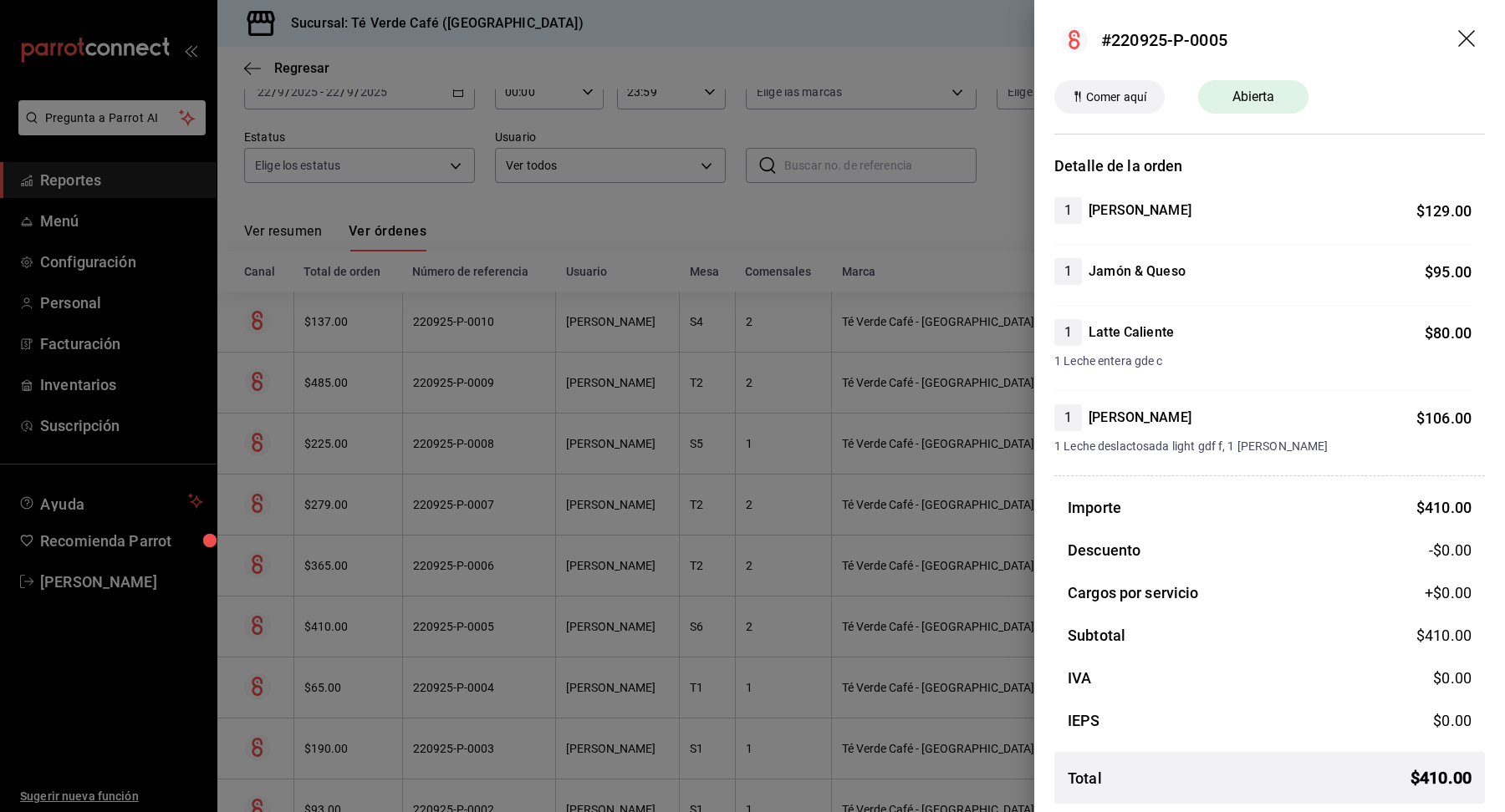
click at [337, 631] on div at bounding box center [752, 406] width 1505 height 812
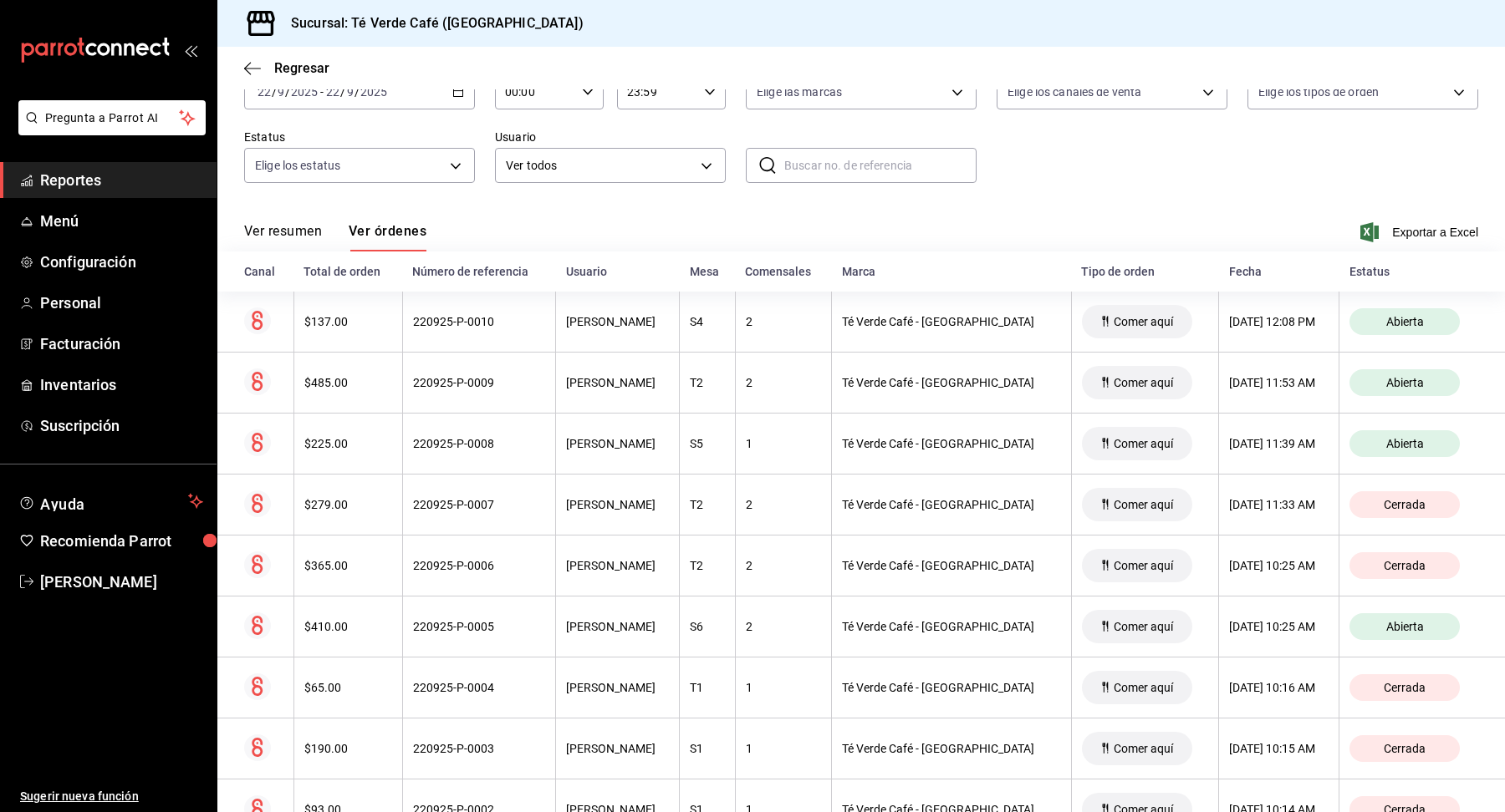
scroll to position [224, 0]
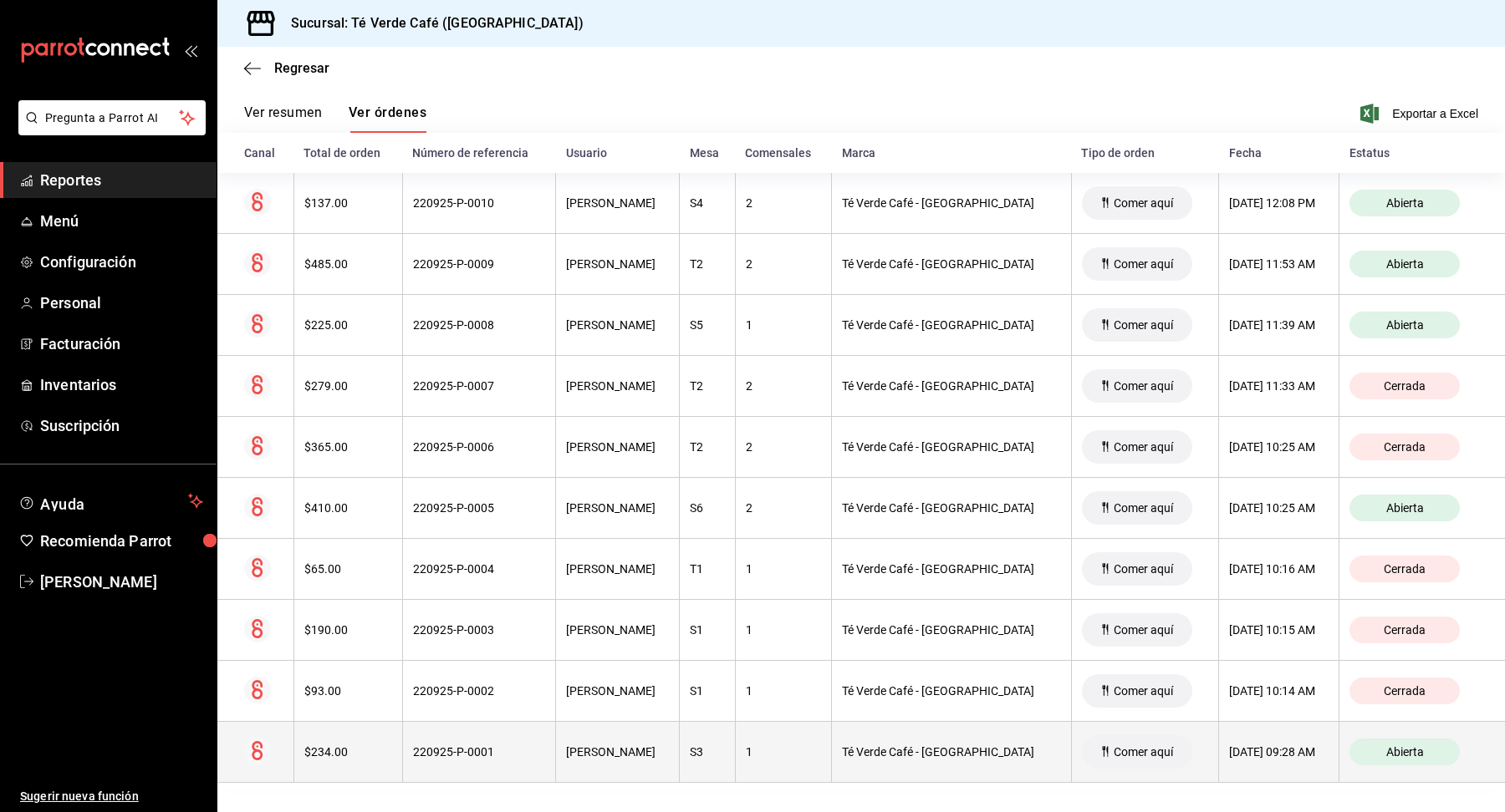
click at [312, 759] on th "$234.00" at bounding box center [348, 753] width 109 height 61
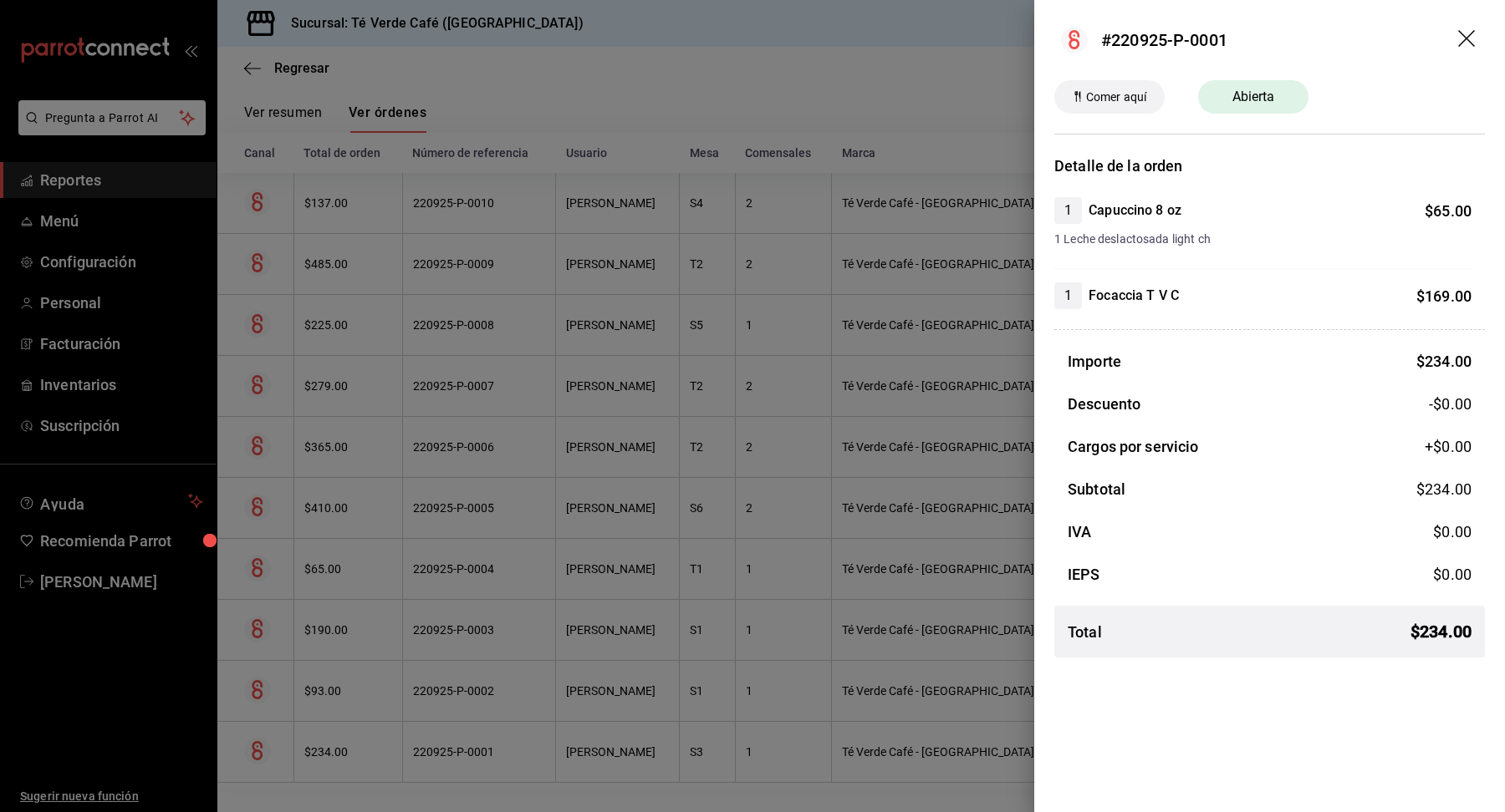
click at [1461, 40] on icon "drag" at bounding box center [1467, 40] width 20 height 20
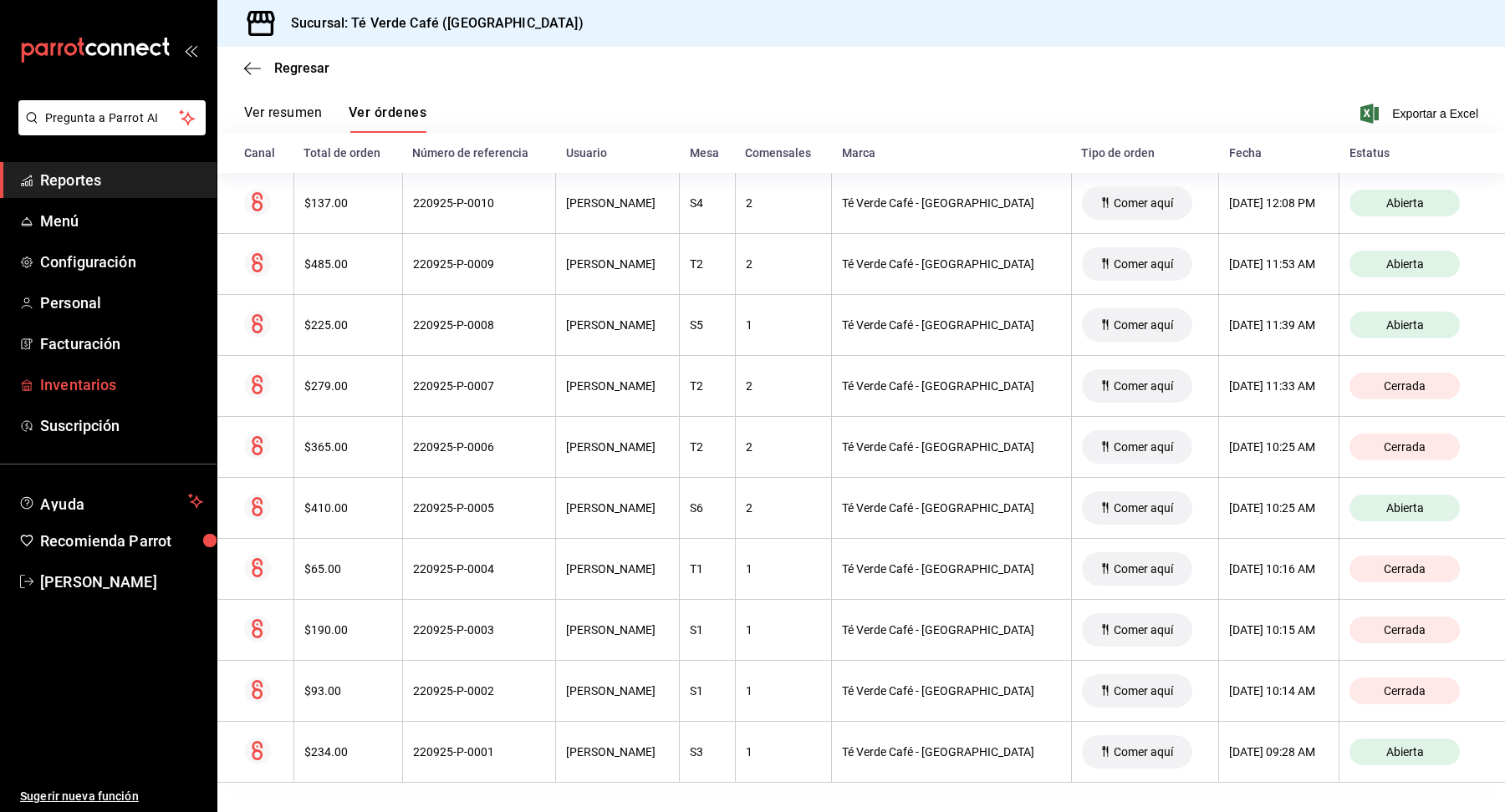
click at [59, 387] on span "Inventarios" at bounding box center [121, 384] width 163 height 23
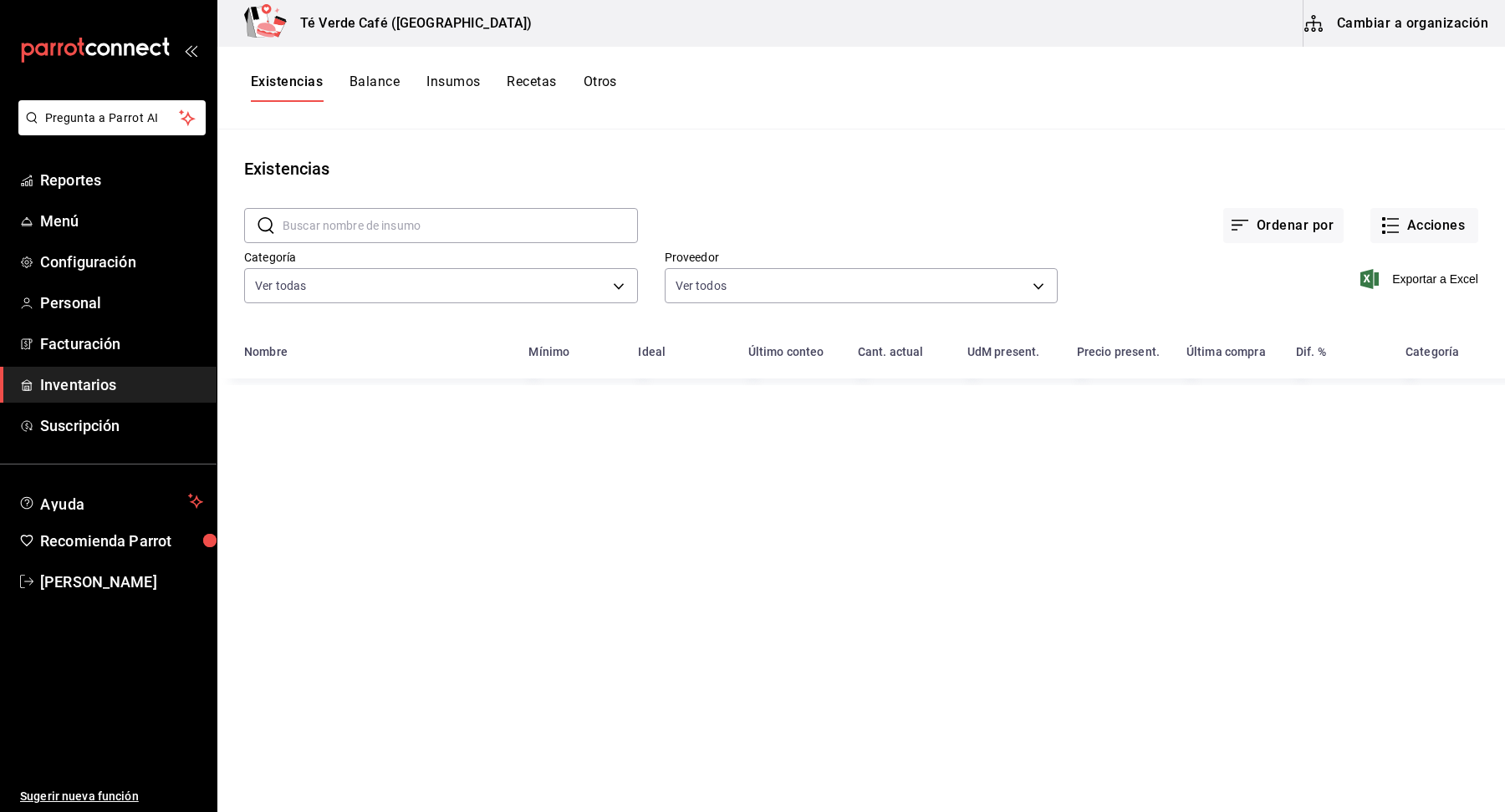
click at [376, 222] on input "text" at bounding box center [460, 226] width 356 height 34
type input "b"
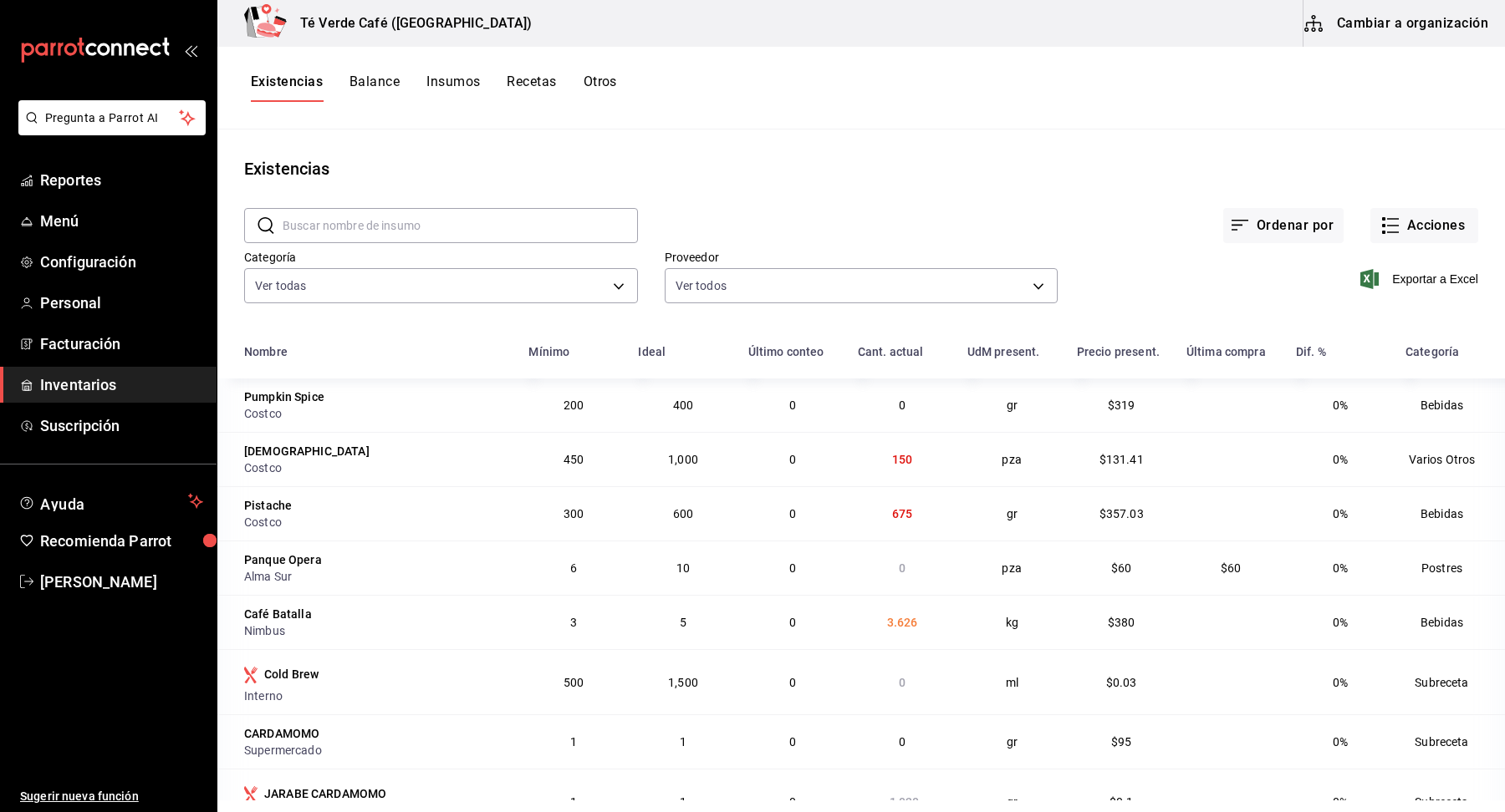
click at [319, 230] on input "text" at bounding box center [460, 226] width 356 height 34
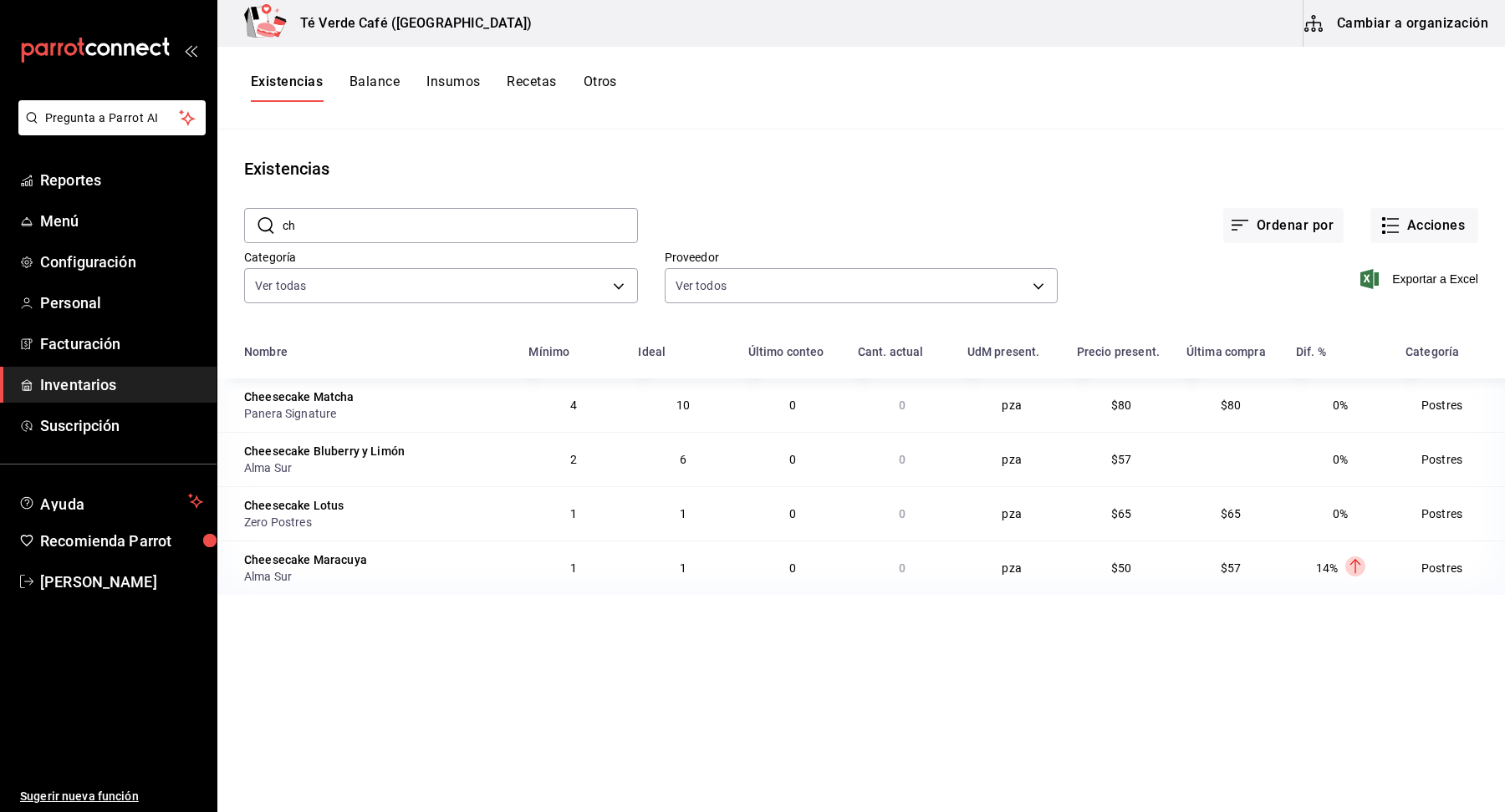
type input "c"
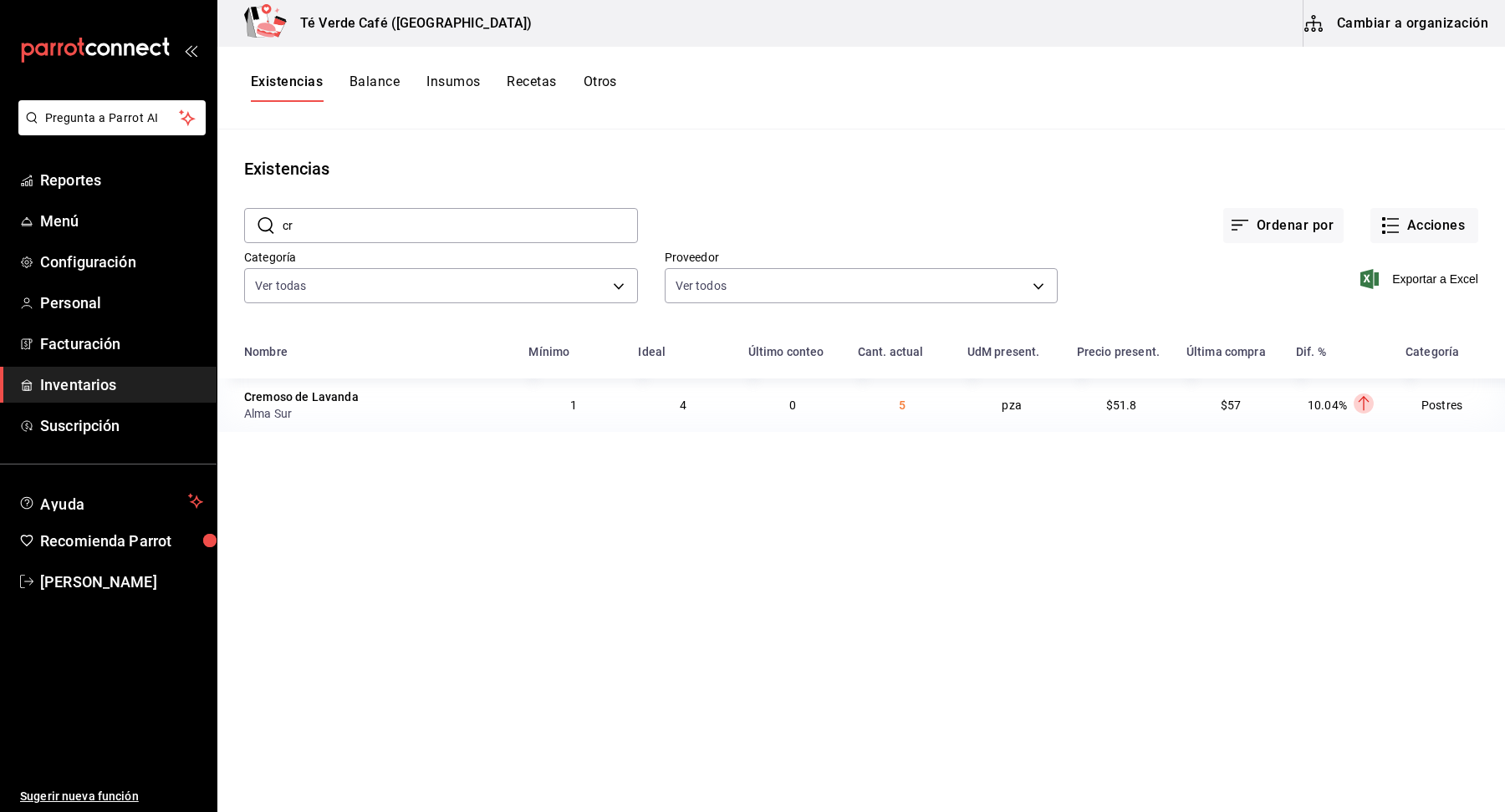
type input "c"
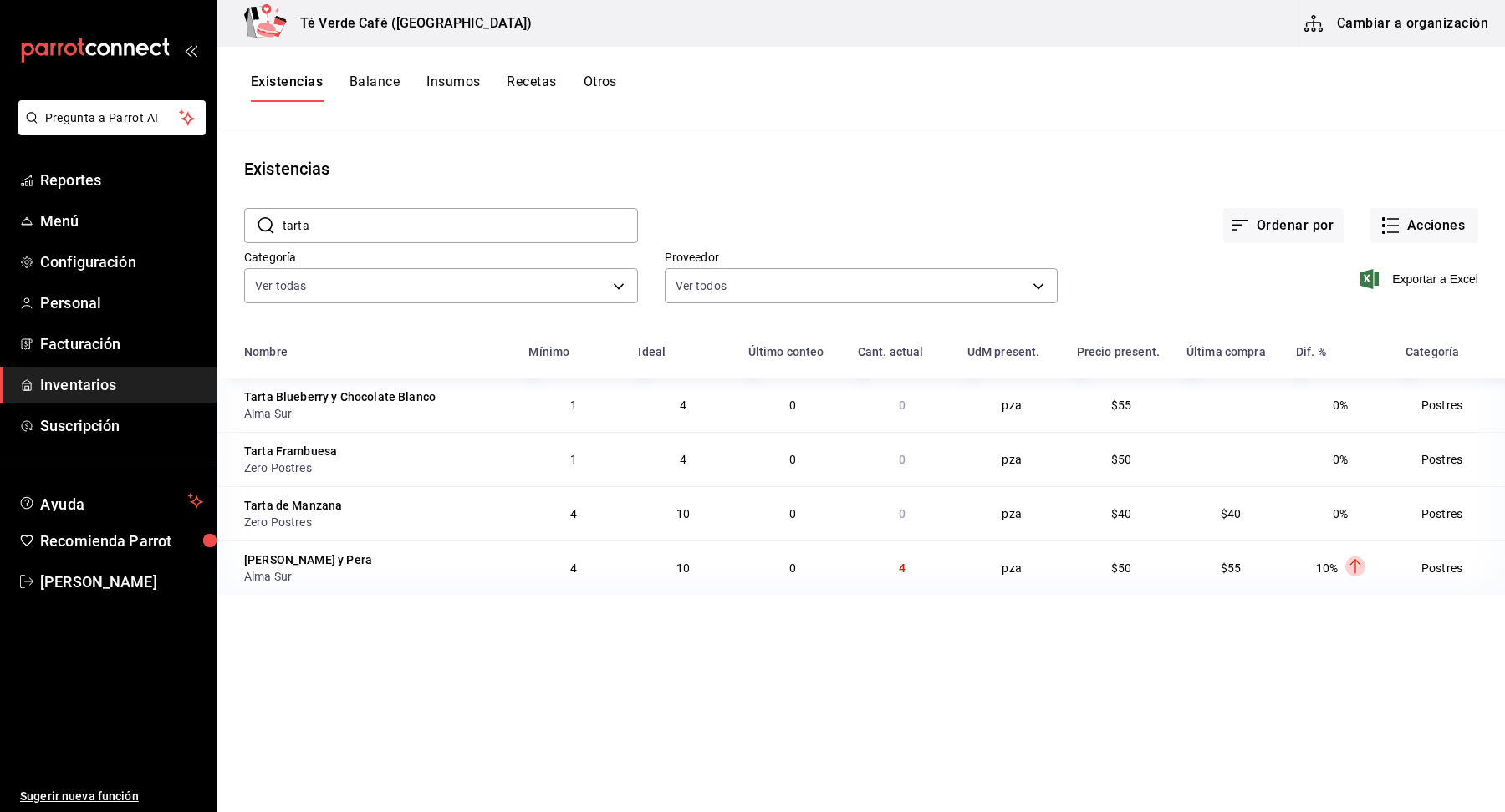
type input "tarta"
click at [352, 233] on input "tarta" at bounding box center [460, 226] width 356 height 34
type textarea "tarta"
click at [352, 233] on input "tarta" at bounding box center [460, 226] width 356 height 34
click at [1075, 198] on div "Ordenar por Acciones" at bounding box center [1058, 212] width 840 height 61
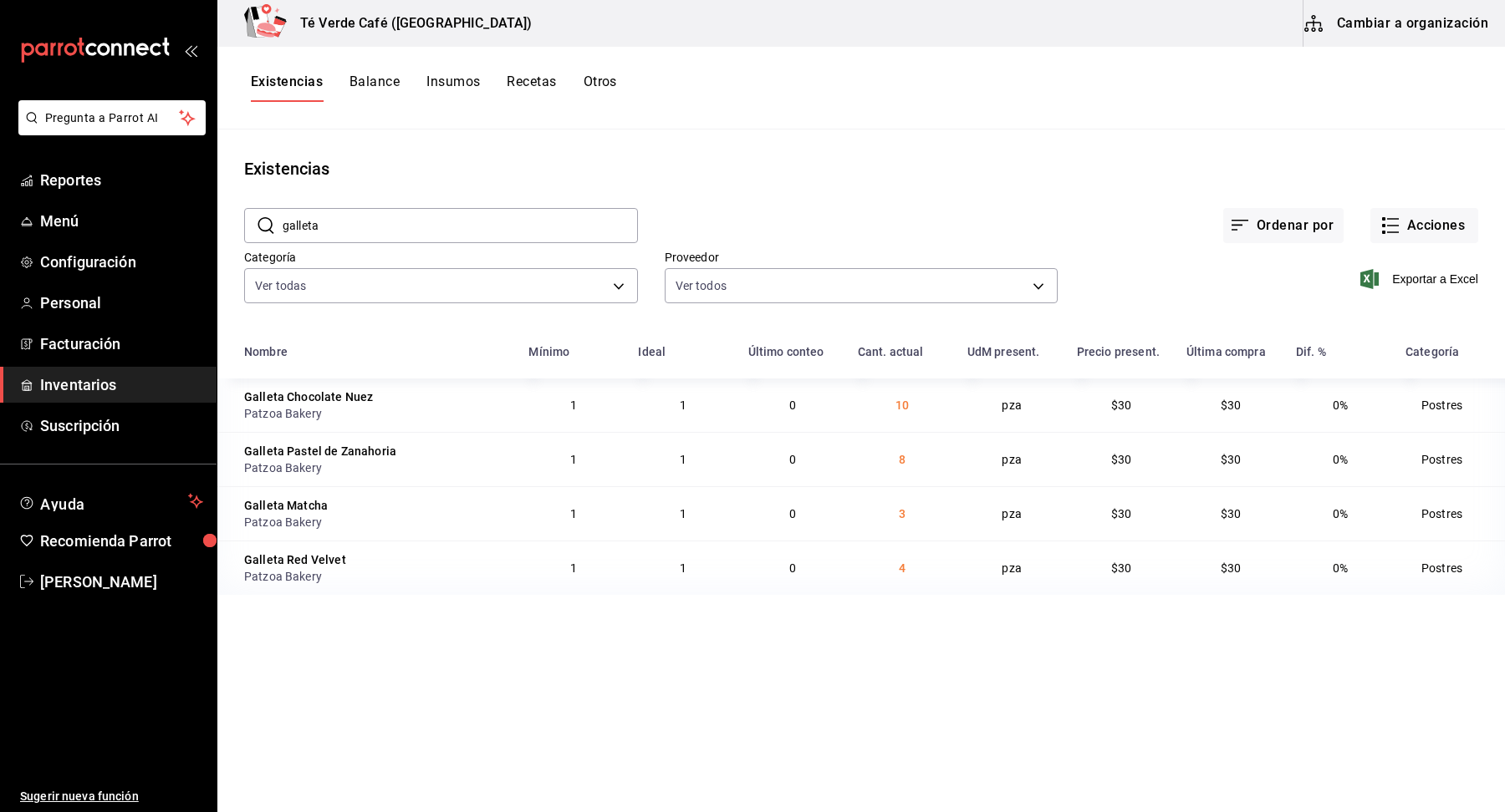
click at [343, 225] on input "galleta" at bounding box center [460, 226] width 356 height 34
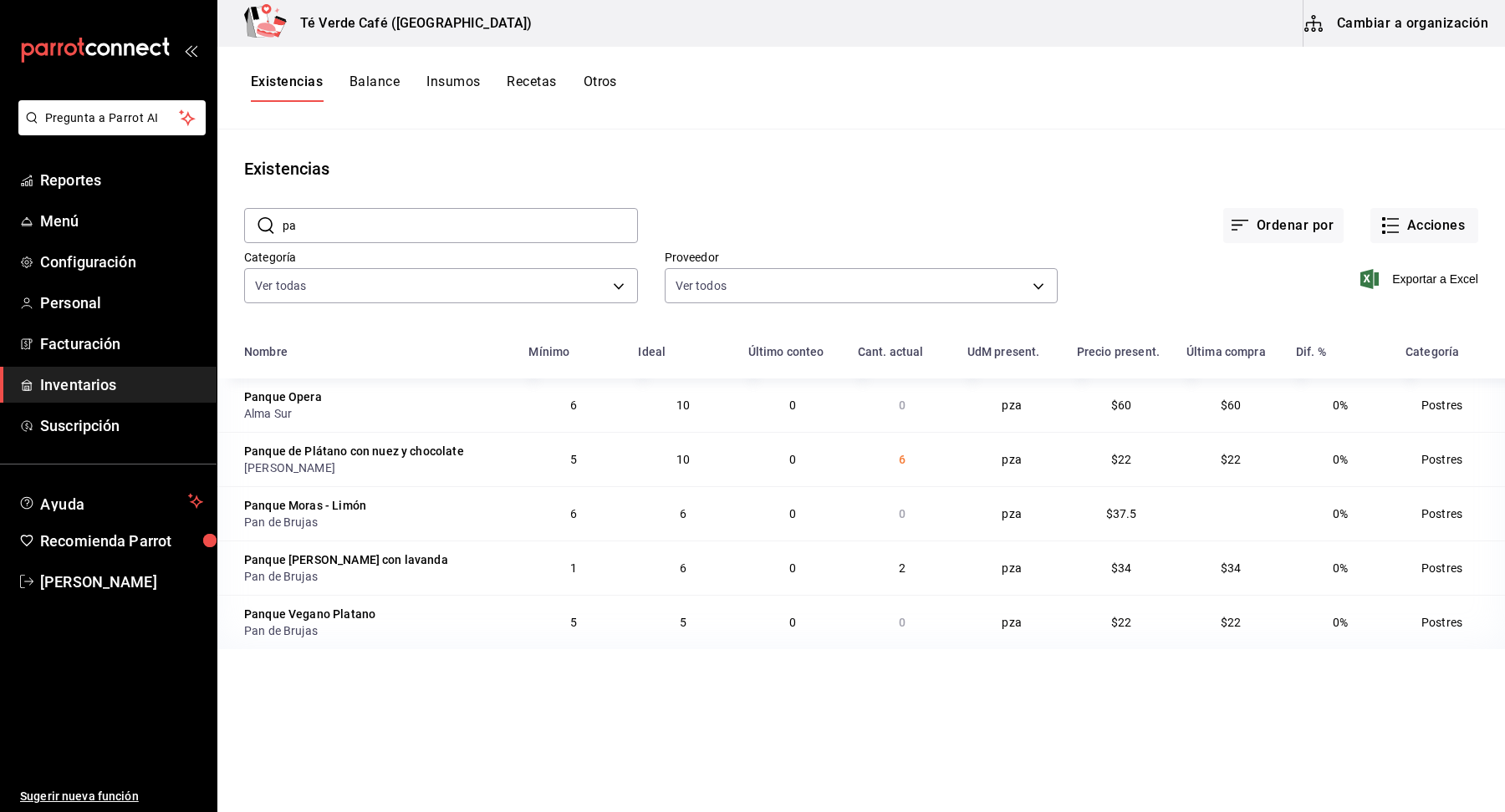
type input "p"
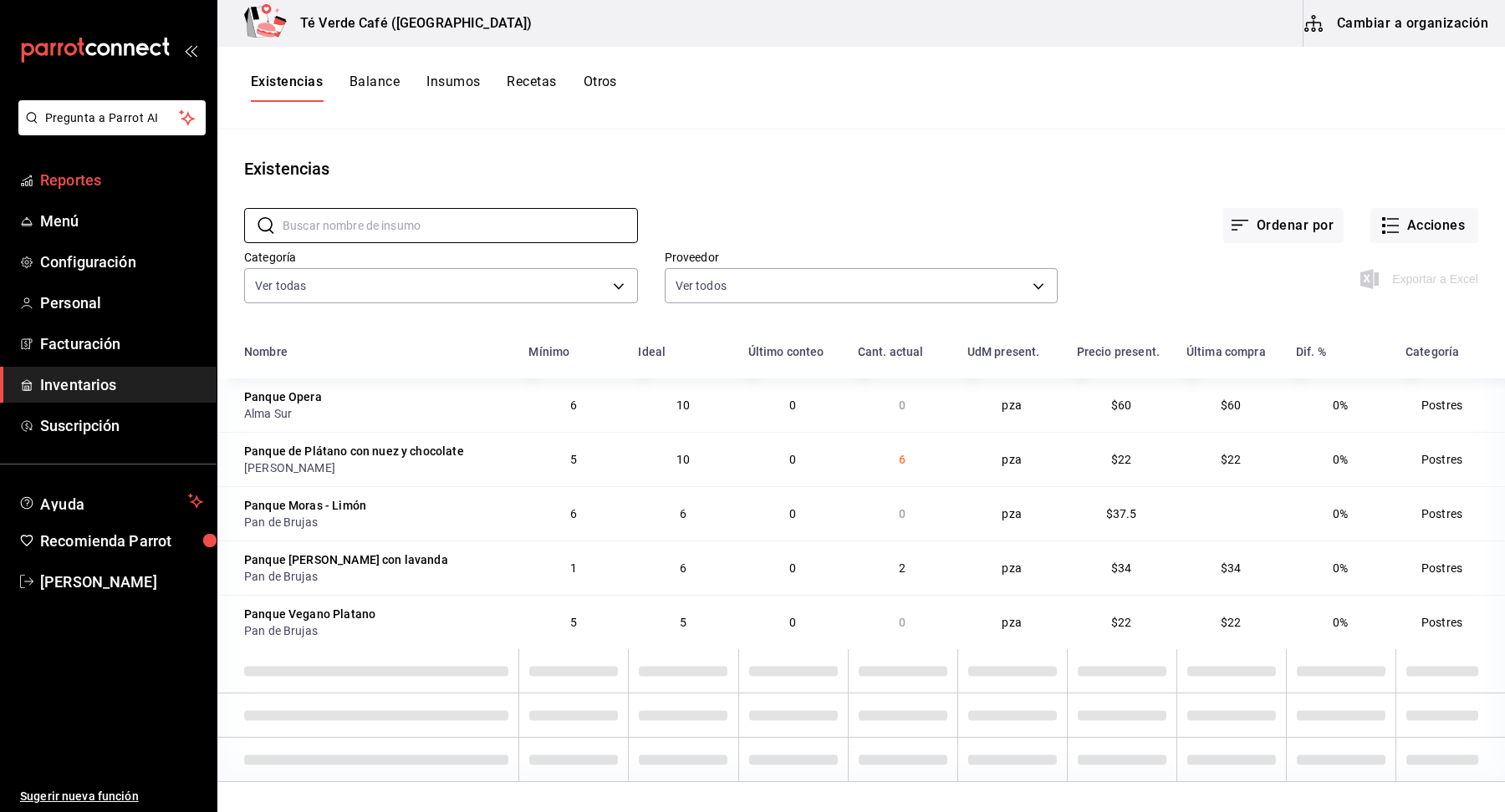
click at [759, 138] on main "Existencias ​ ​ Ordenar por Acciones Categoría Ver todas 2d8f20b0-3352-407d-9bb…" at bounding box center [860, 465] width 1287 height 671
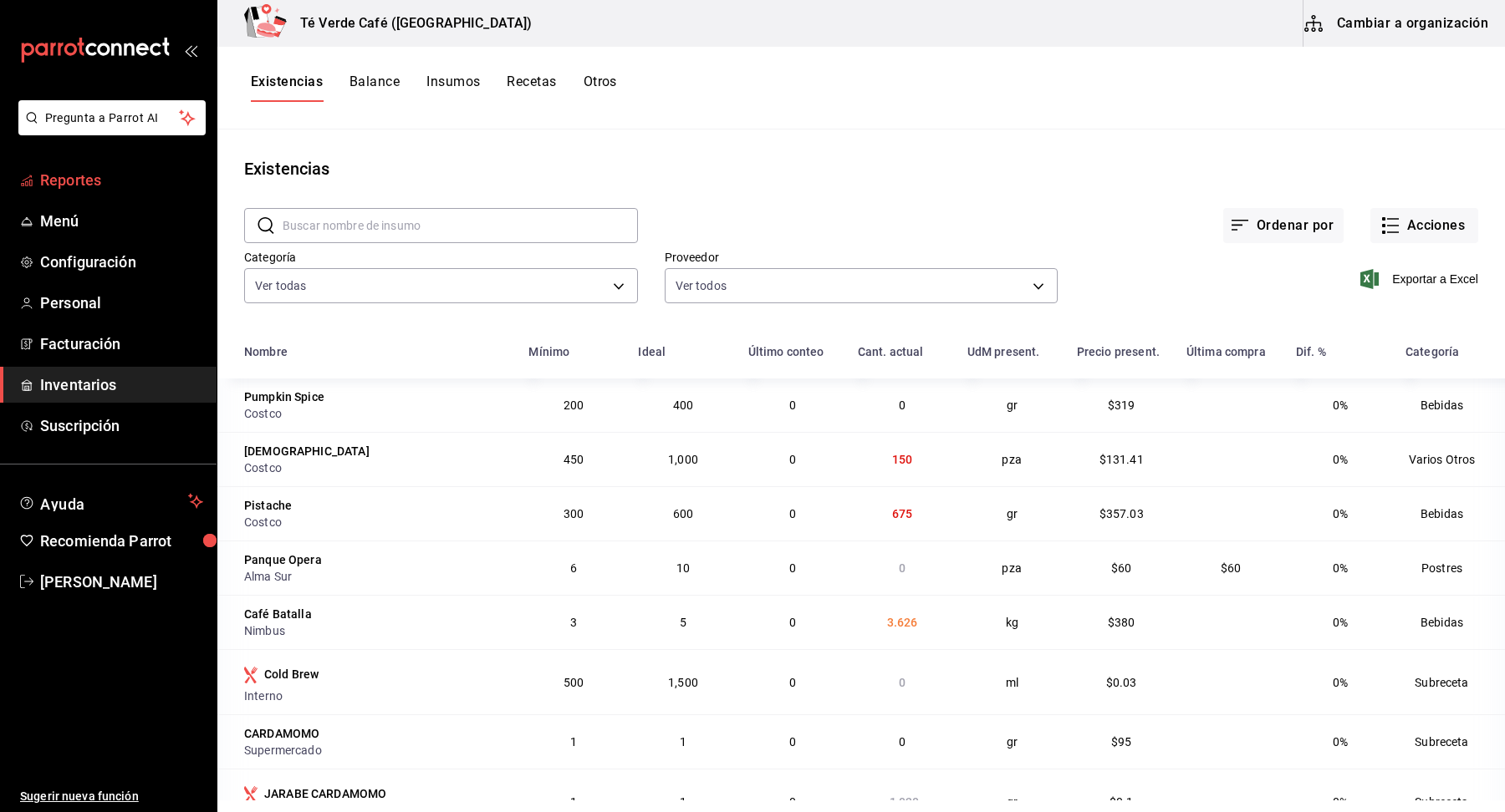
click at [92, 184] on span "Reportes" at bounding box center [121, 179] width 163 height 23
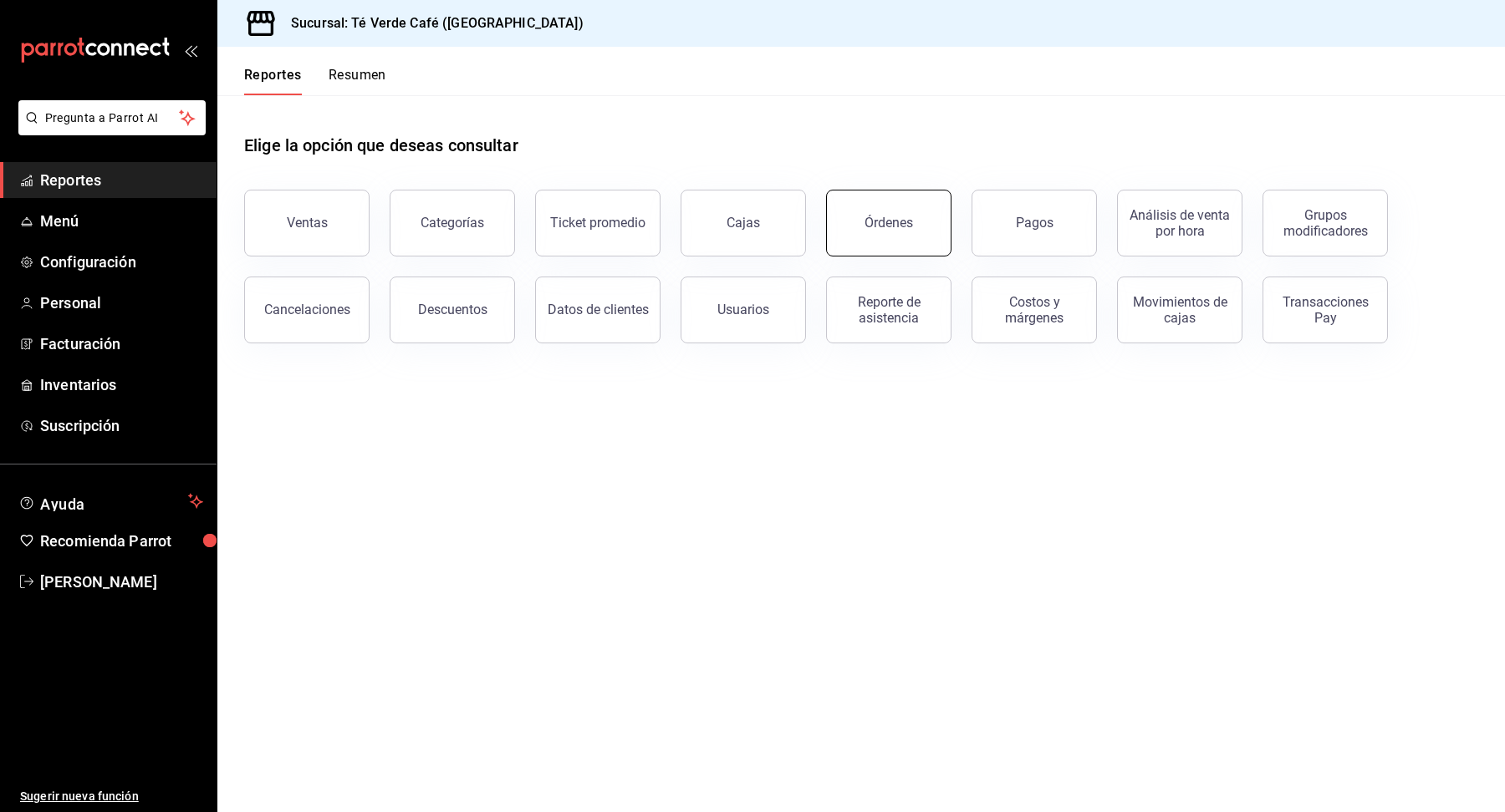
click at [867, 233] on button "Órdenes" at bounding box center [889, 223] width 126 height 66
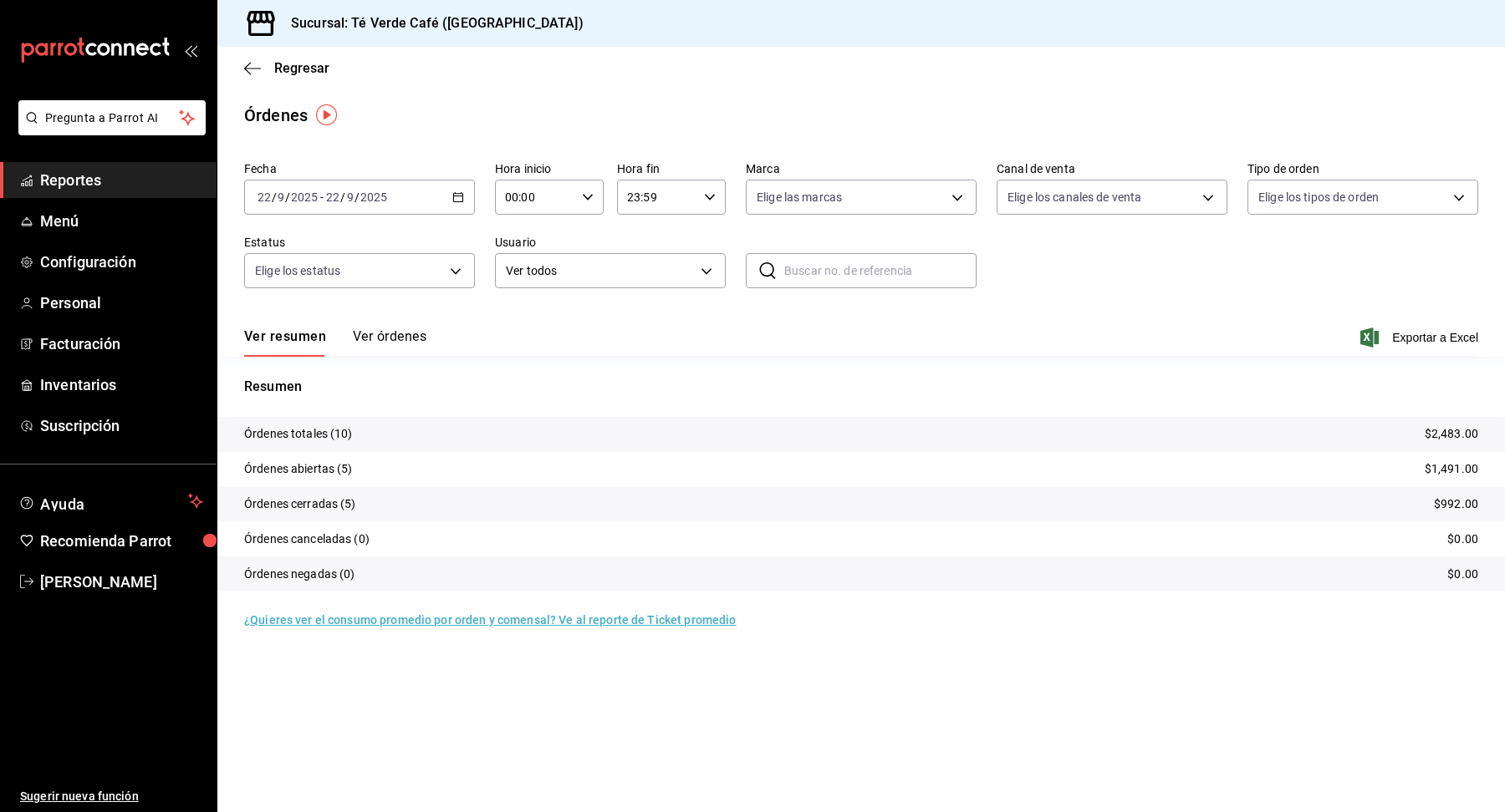
click at [393, 343] on button "Ver órdenes" at bounding box center [389, 343] width 73 height 29
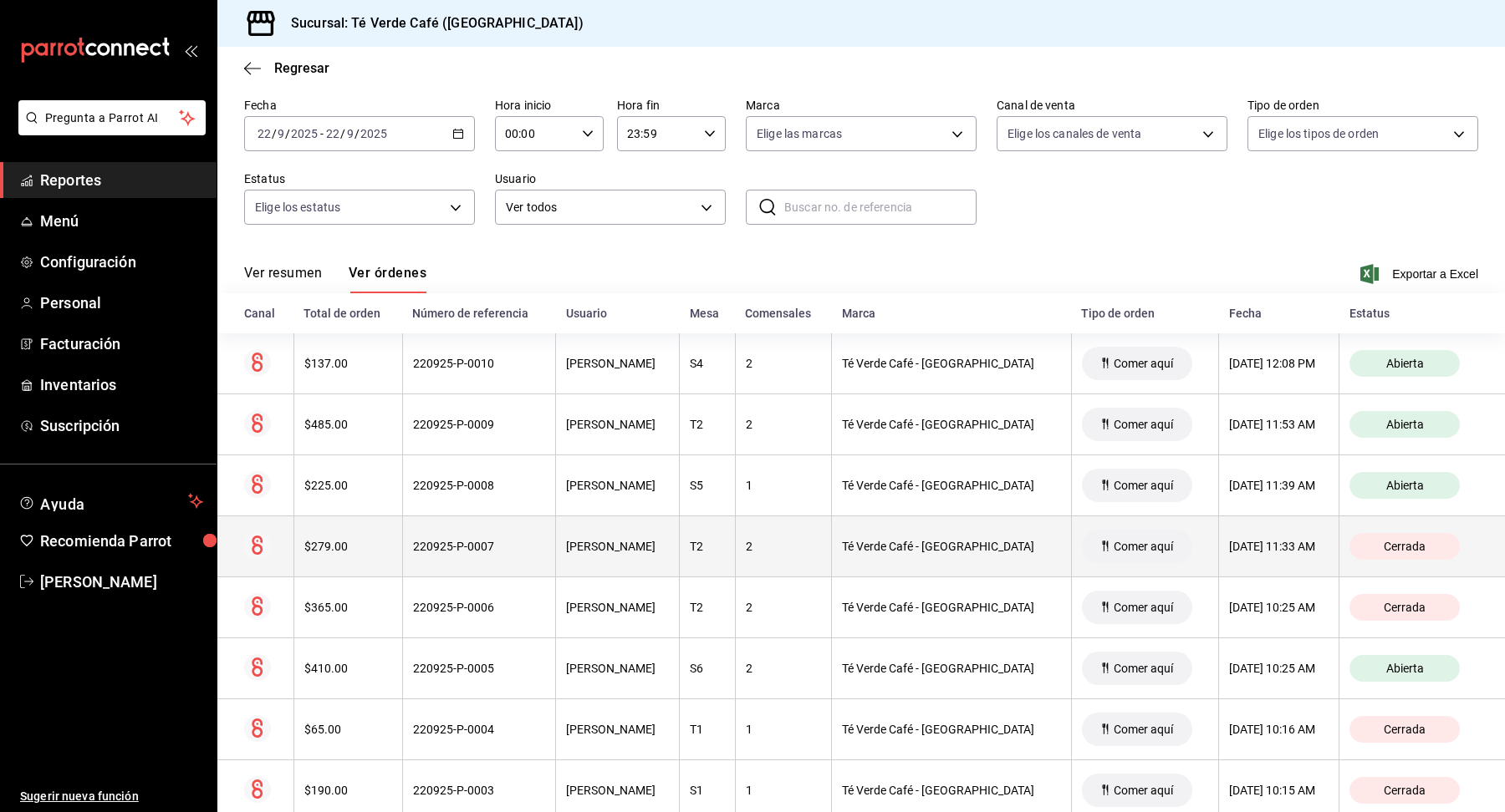
scroll to position [224, 0]
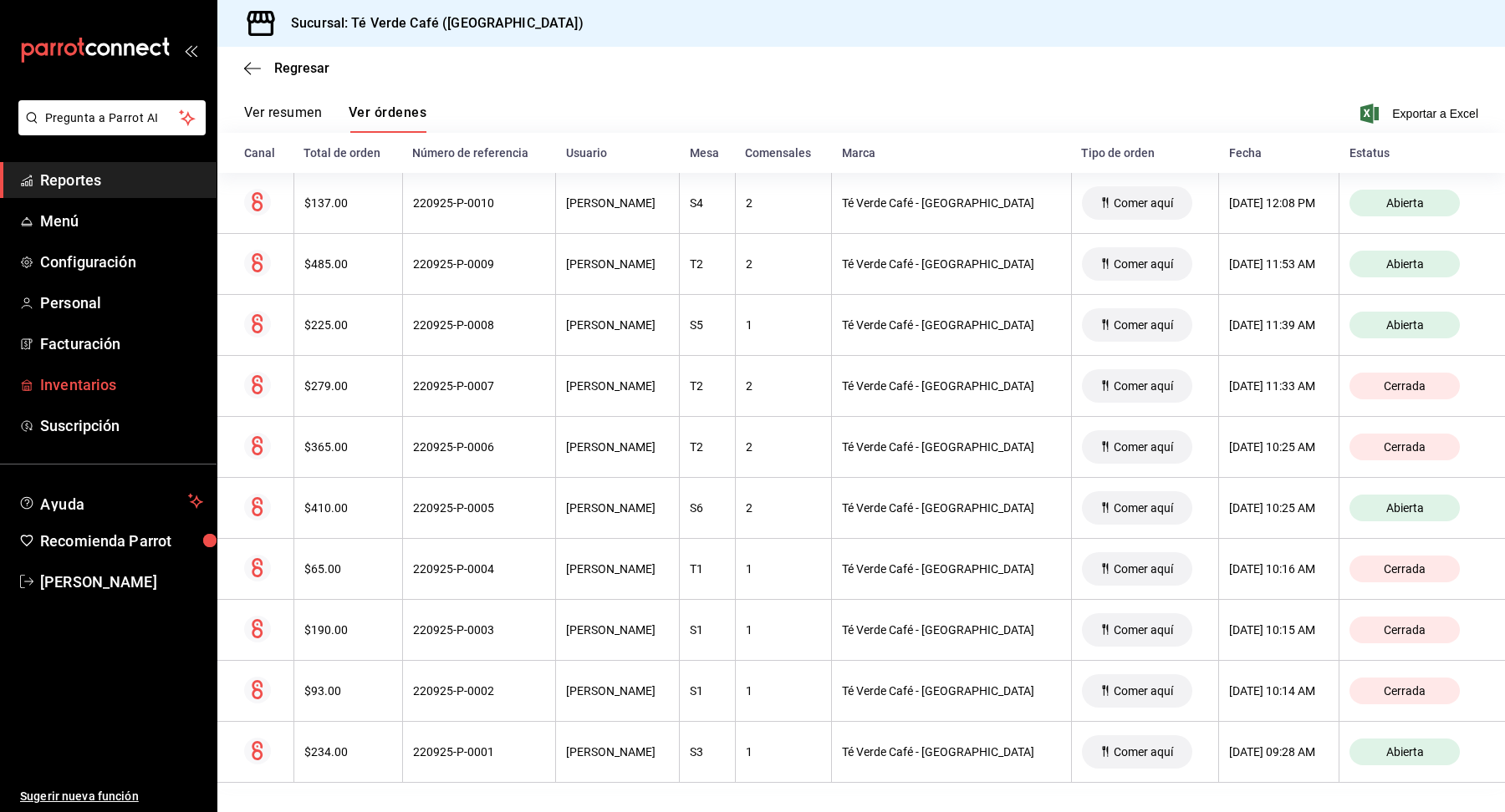
click at [96, 391] on span "Inventarios" at bounding box center [121, 384] width 163 height 23
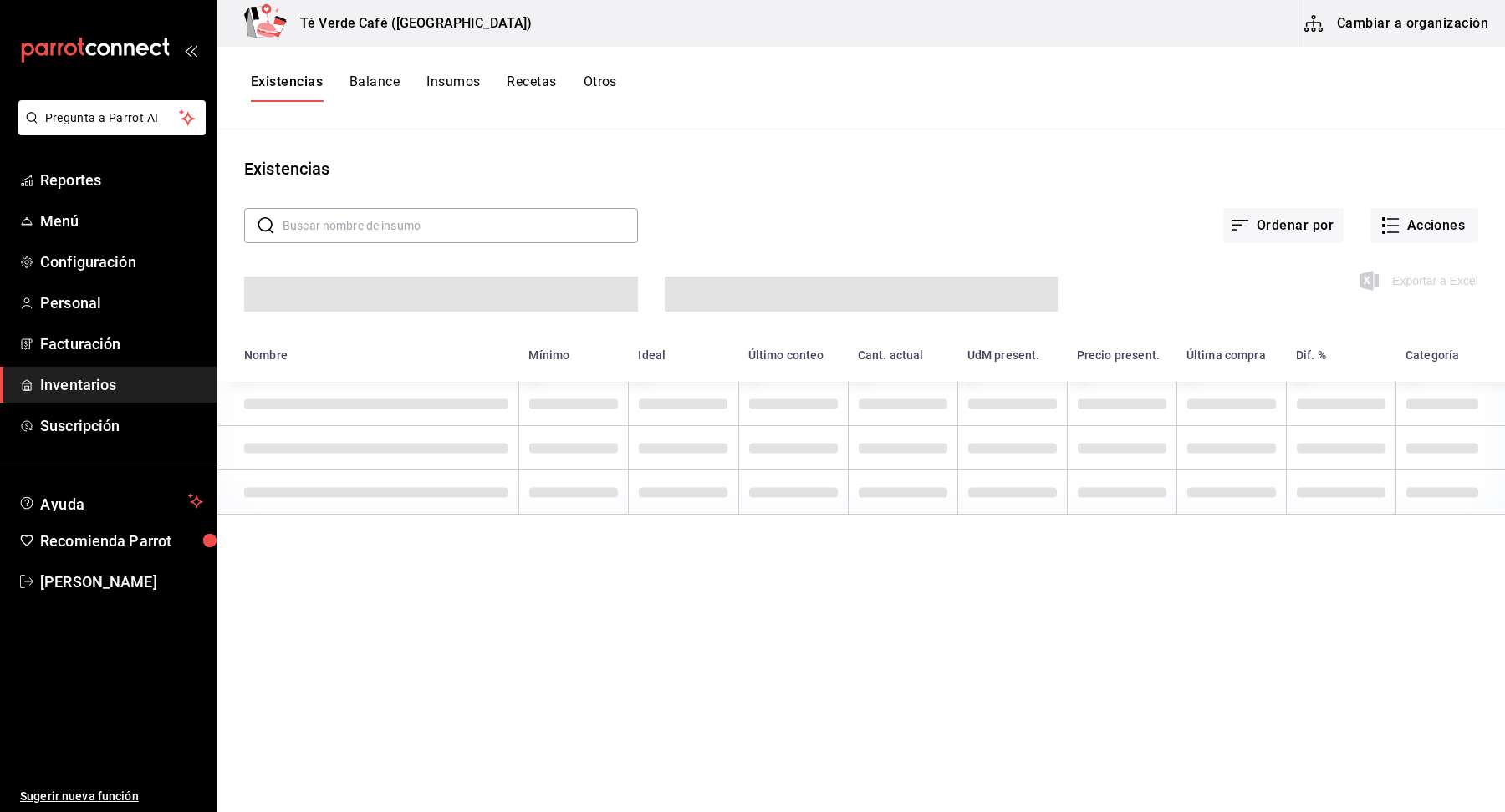
click at [489, 225] on input "text" at bounding box center [460, 226] width 356 height 34
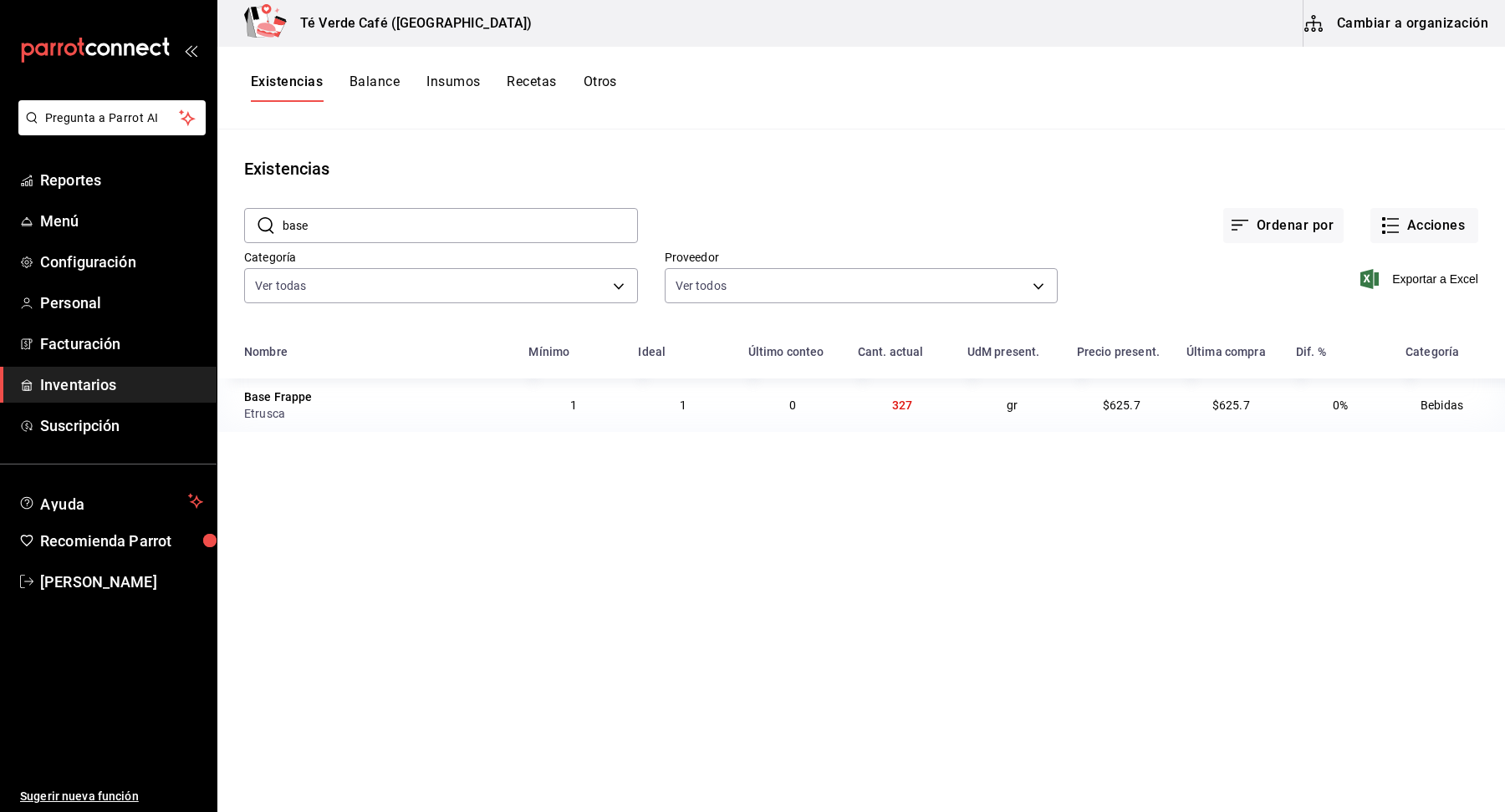
type input "base"
click at [379, 233] on input "base" at bounding box center [460, 226] width 356 height 34
